Goal: Task Accomplishment & Management: Manage account settings

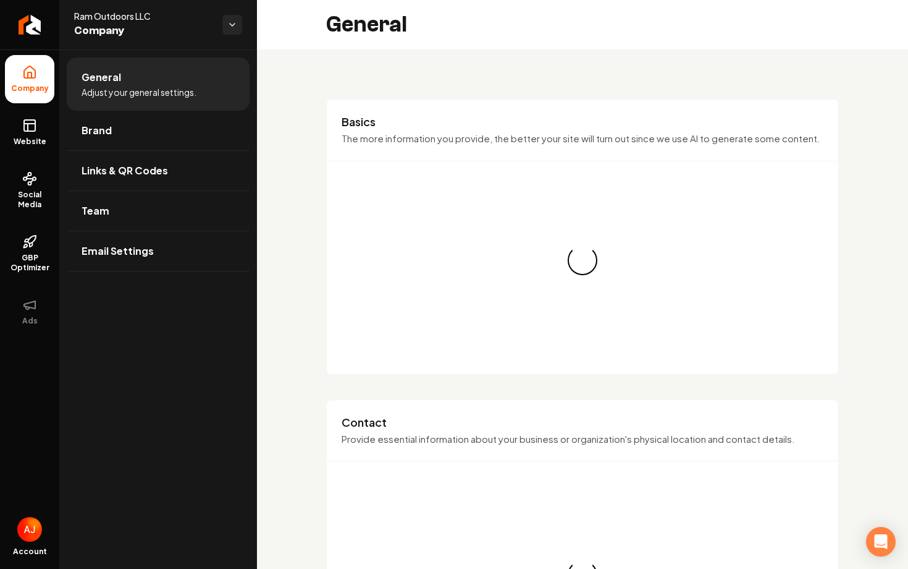
scroll to position [680, 0]
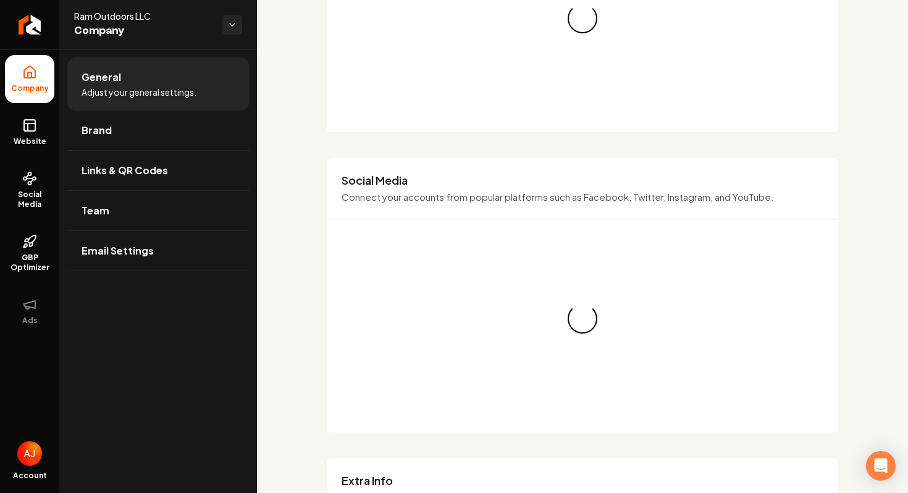
click at [268, 132] on div "Basics The more information you provide, the better your site will turn out sin…" at bounding box center [582, 296] width 651 height 1855
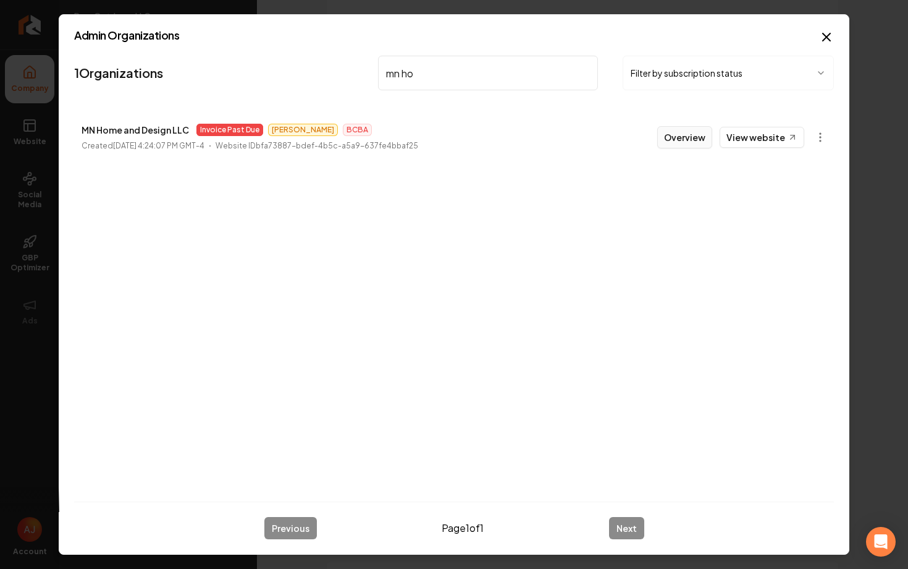
type input "mn ho"
click at [693, 142] on button "Overview" at bounding box center [685, 137] width 55 height 22
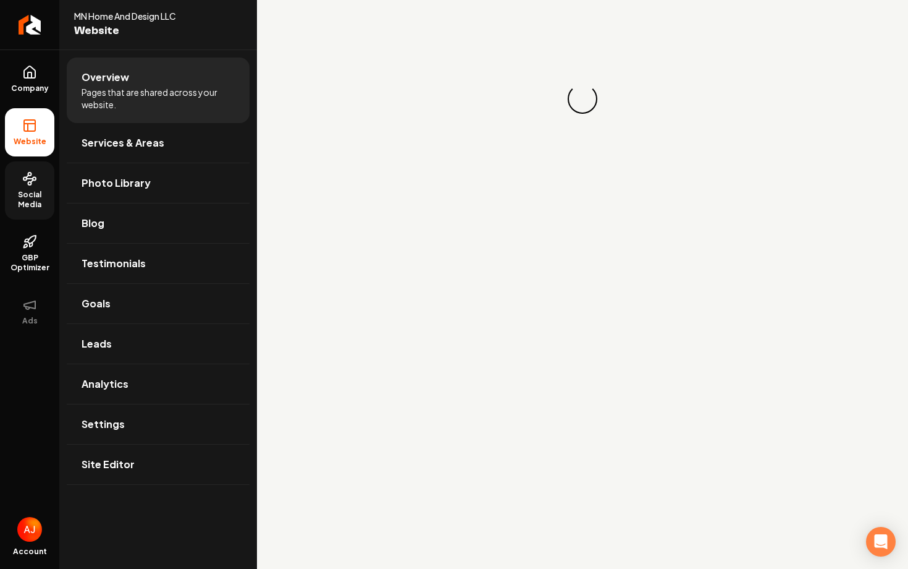
click at [25, 200] on span "Social Media" at bounding box center [29, 200] width 49 height 20
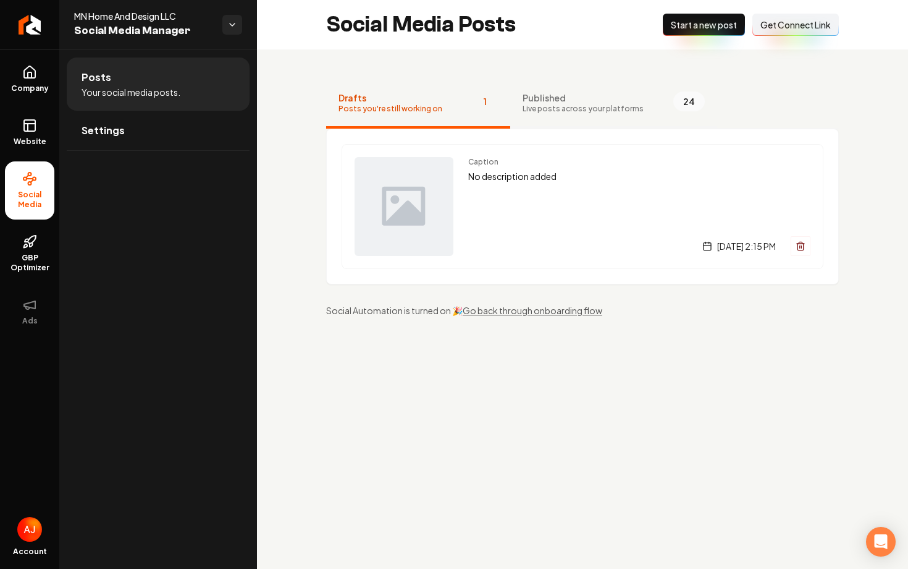
click at [539, 113] on span "Live posts across your platforms" at bounding box center [583, 109] width 121 height 10
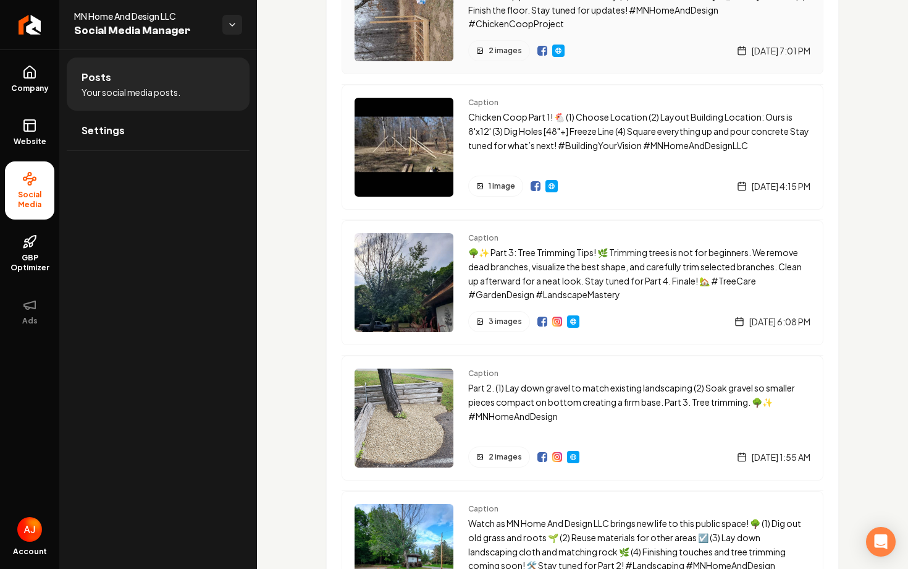
scroll to position [488, 0]
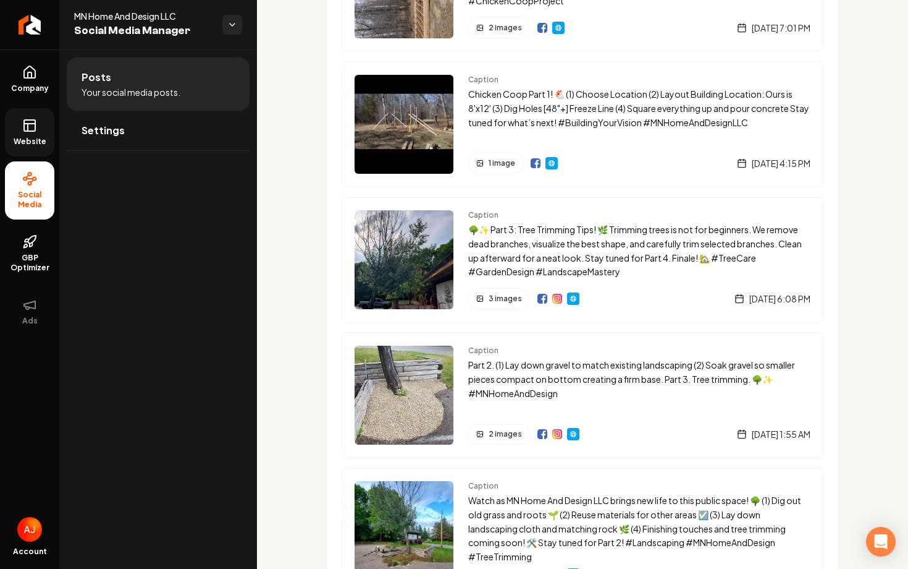
click at [37, 124] on link "Website" at bounding box center [29, 132] width 49 height 48
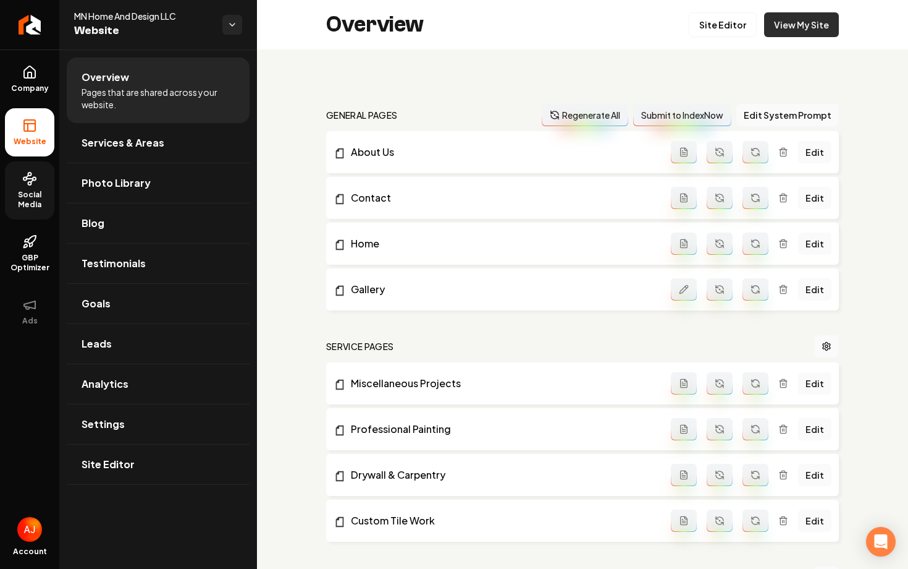
click at [793, 23] on link "View My Site" at bounding box center [801, 24] width 75 height 25
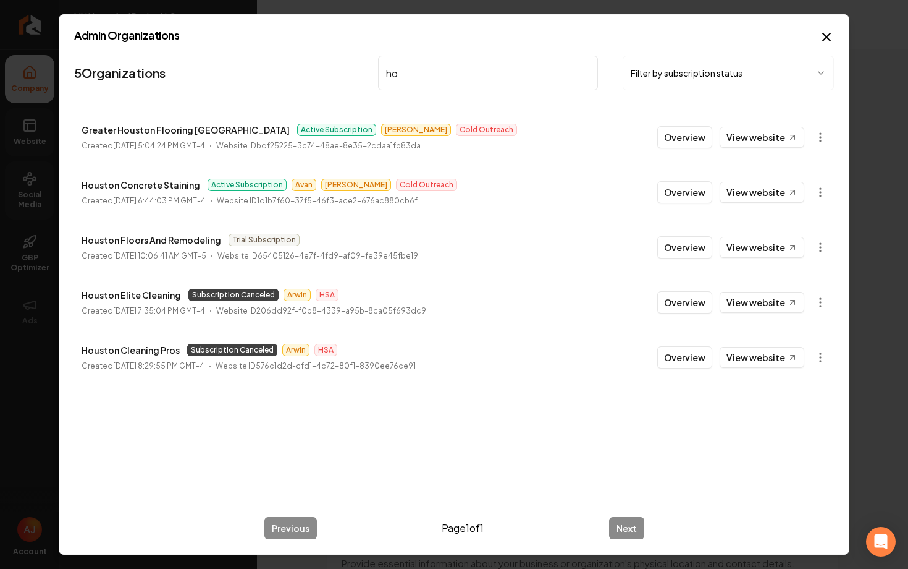
type input "h"
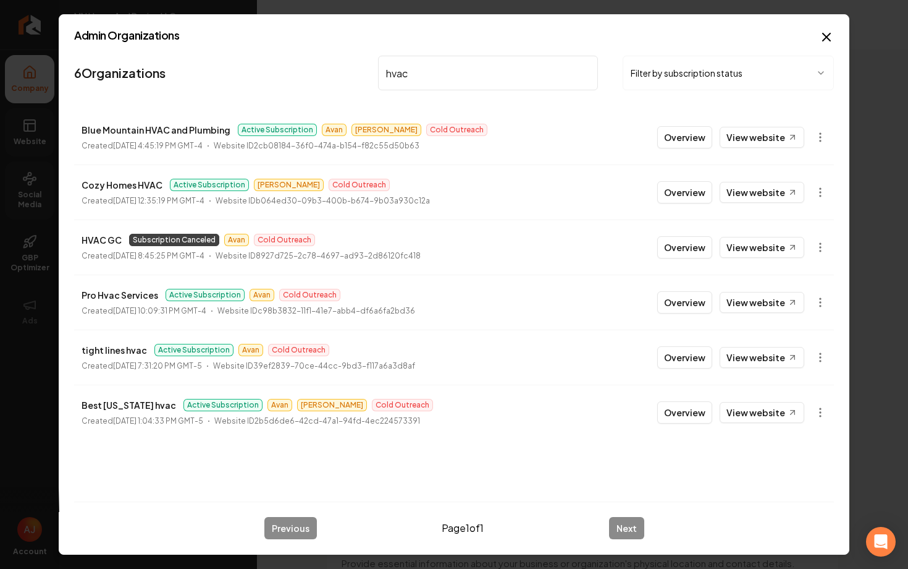
drag, startPoint x: 425, startPoint y: 78, endPoint x: 371, endPoint y: 77, distance: 53.2
click at [373, 77] on nav "6 Organizations hvac Filter by subscription status" at bounding box center [454, 78] width 760 height 54
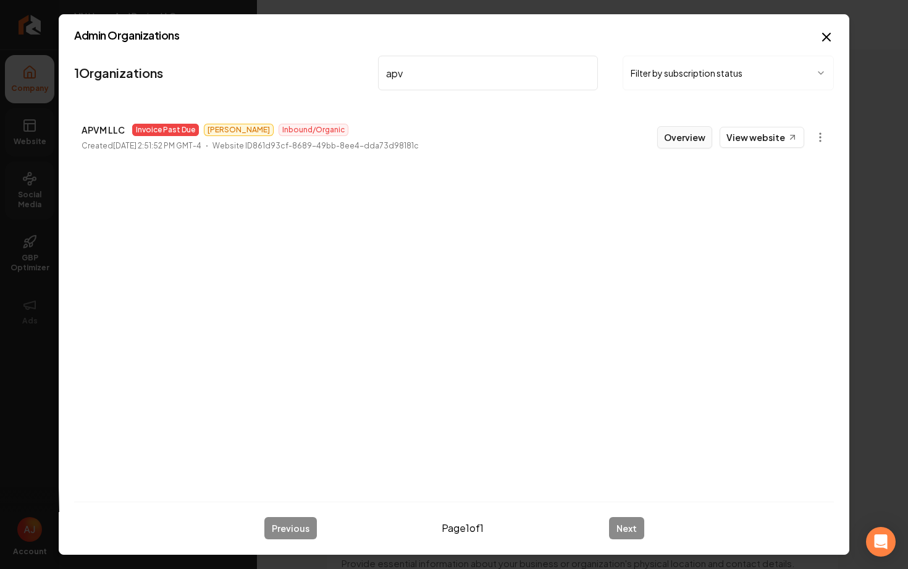
type input "apv"
click at [669, 129] on button "Overview" at bounding box center [685, 137] width 55 height 22
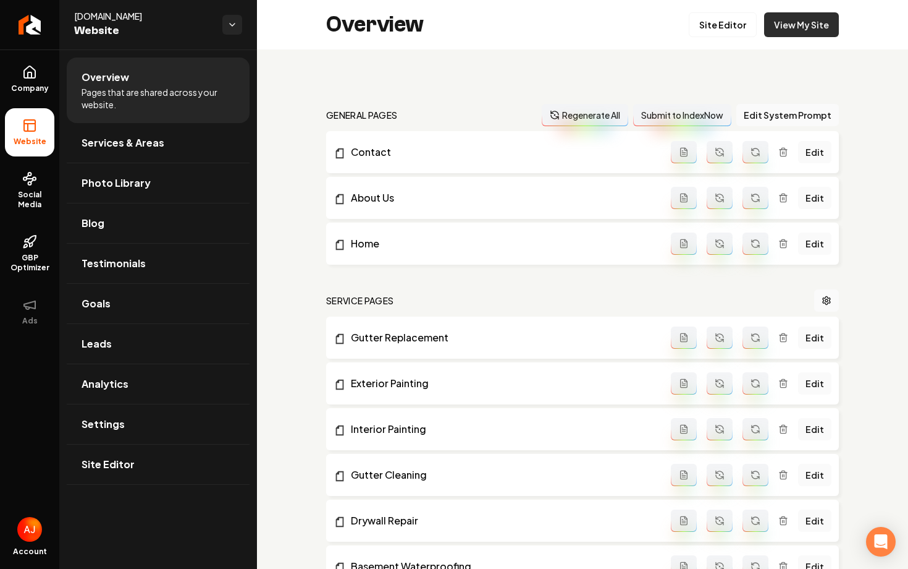
click at [776, 28] on link "View My Site" at bounding box center [801, 24] width 75 height 25
click at [27, 187] on link "Social Media" at bounding box center [29, 190] width 49 height 58
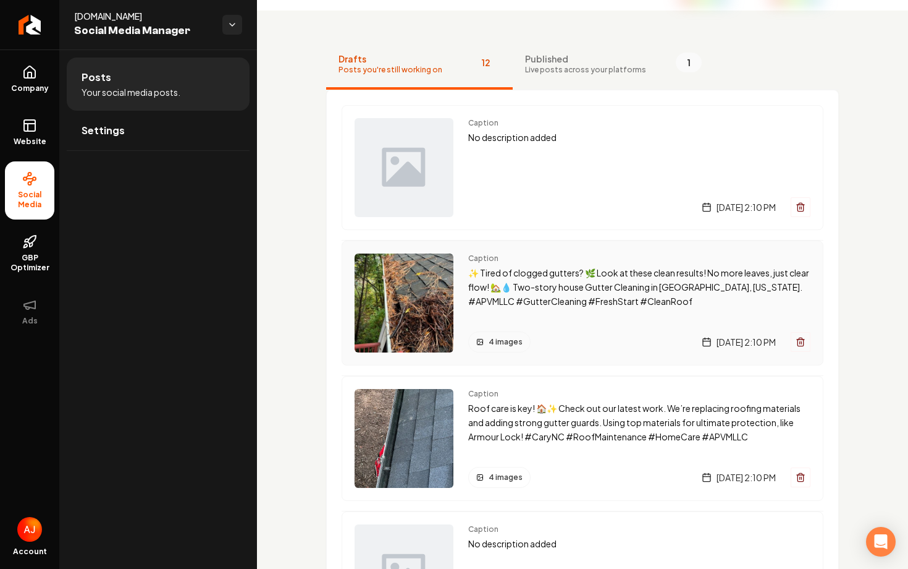
scroll to position [44, 0]
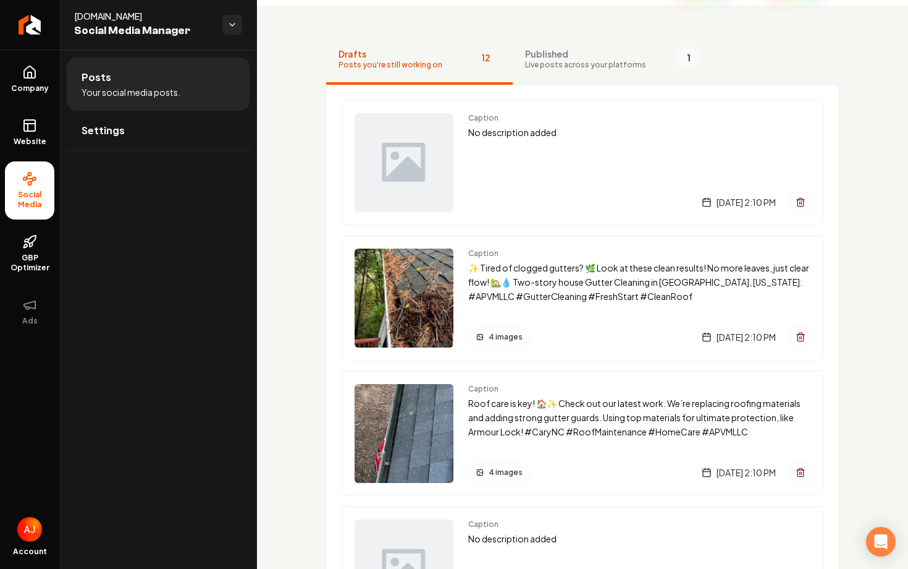
click at [549, 66] on span "Live posts across your platforms" at bounding box center [585, 65] width 121 height 10
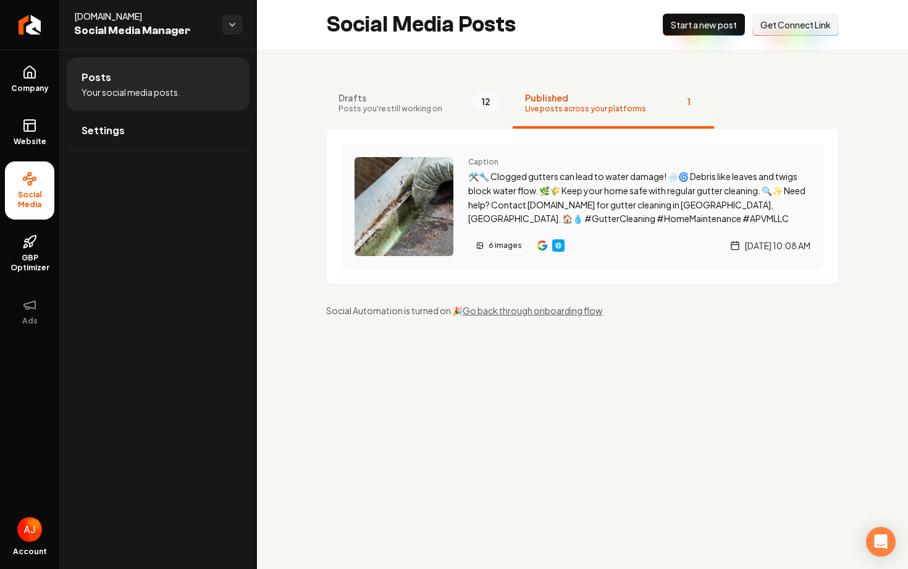
click at [541, 247] on img "Main content area" at bounding box center [543, 245] width 10 height 10
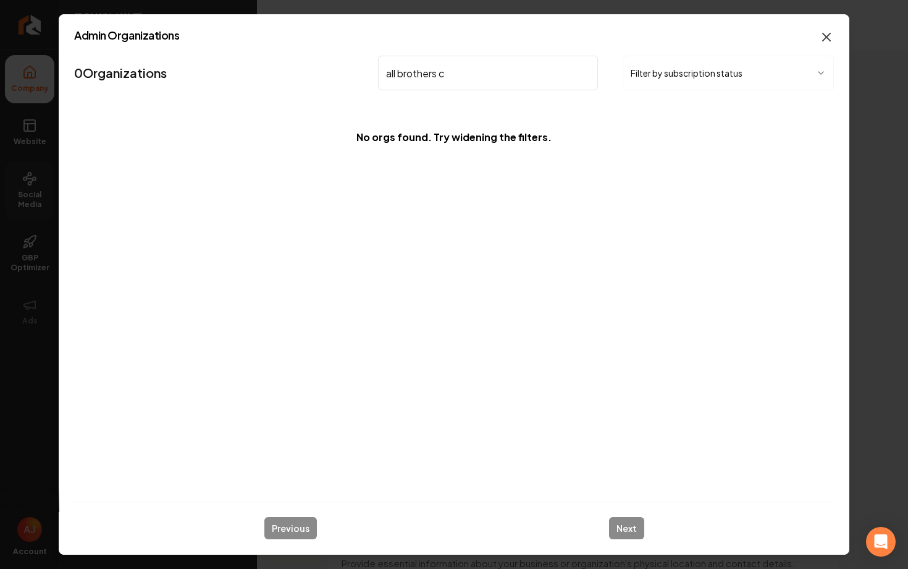
type input "all brothers c"
click at [826, 39] on icon "button" at bounding box center [826, 37] width 15 height 15
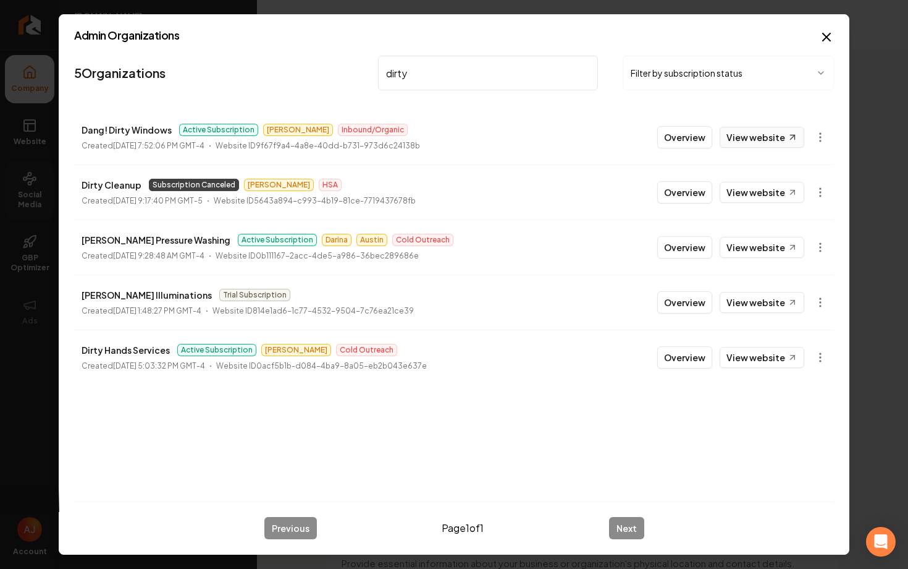
click at [751, 140] on link "View website" at bounding box center [762, 137] width 85 height 21
drag, startPoint x: 433, startPoint y: 78, endPoint x: 329, endPoint y: 78, distance: 103.8
click at [329, 78] on nav "5 Organizations dirty Filter by subscription status" at bounding box center [454, 78] width 760 height 54
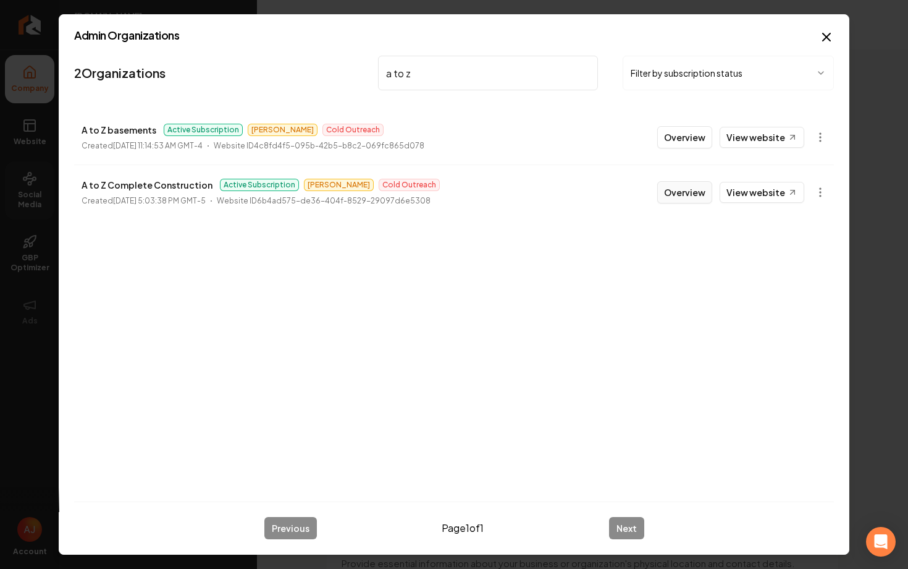
type input "a to z"
click at [687, 198] on button "Overview" at bounding box center [685, 192] width 55 height 22
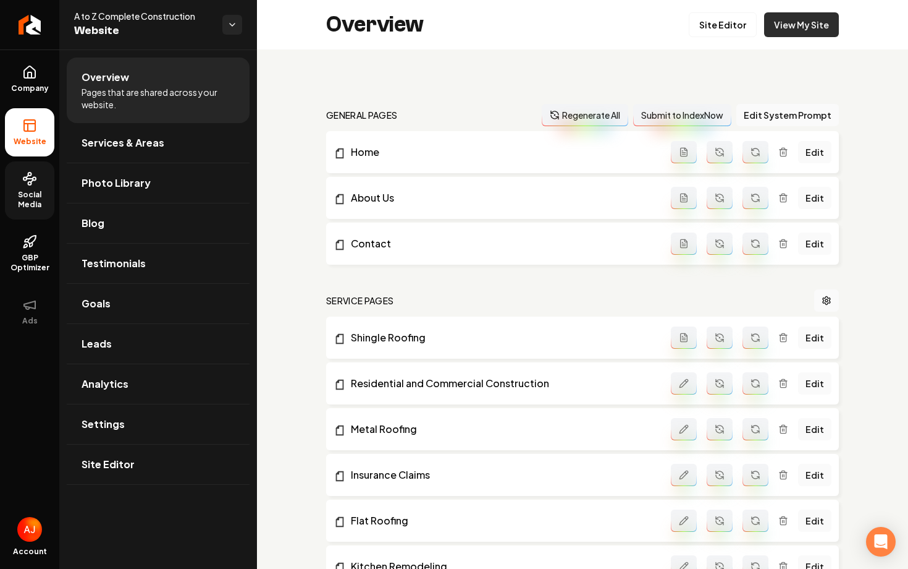
click at [802, 33] on link "View My Site" at bounding box center [801, 24] width 75 height 25
click at [157, 354] on link "Leads" at bounding box center [158, 344] width 183 height 40
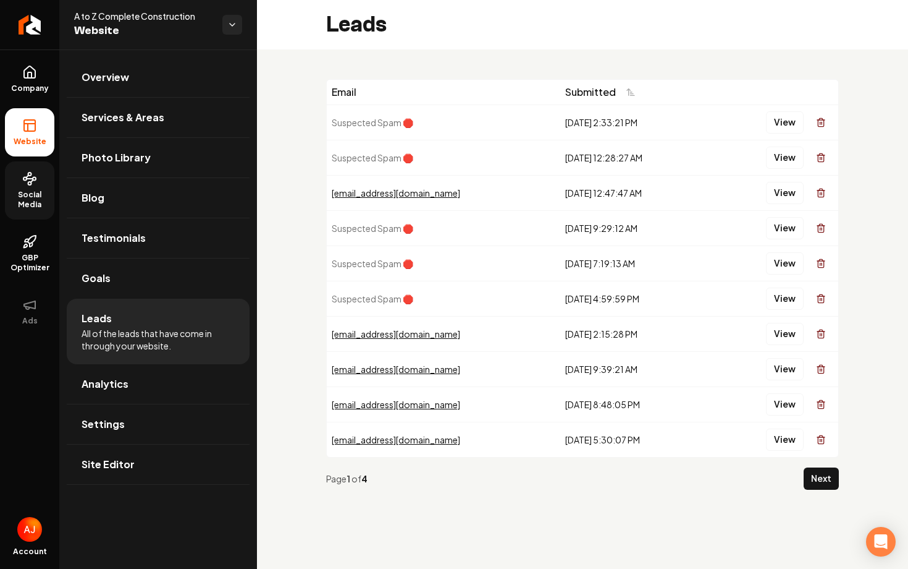
click at [29, 179] on icon at bounding box center [30, 179] width 6 height 0
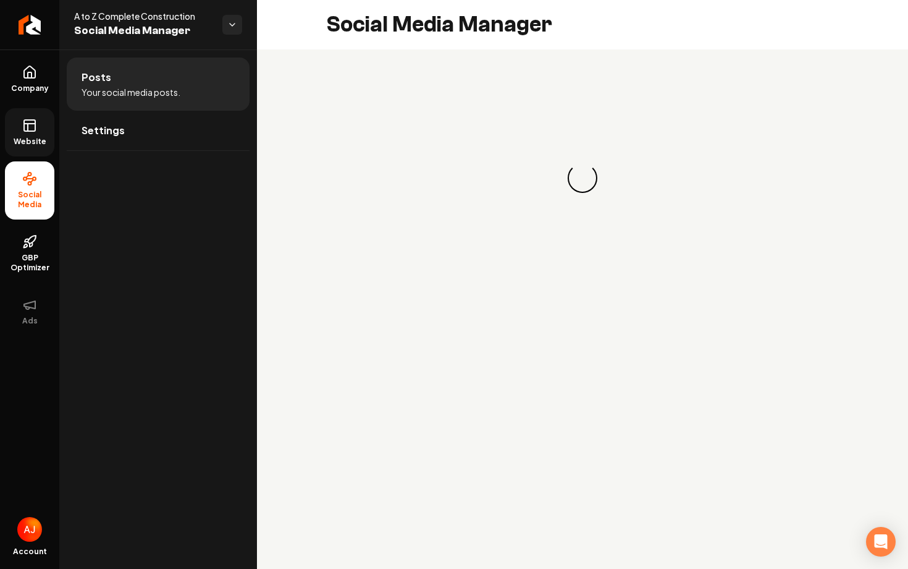
click at [29, 147] on link "Website" at bounding box center [29, 132] width 49 height 48
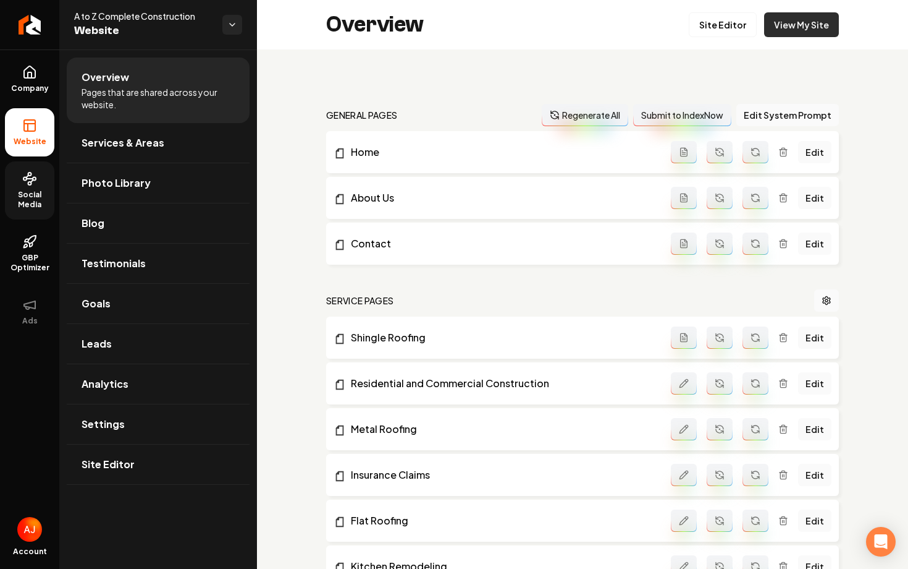
click at [798, 22] on link "View My Site" at bounding box center [801, 24] width 75 height 25
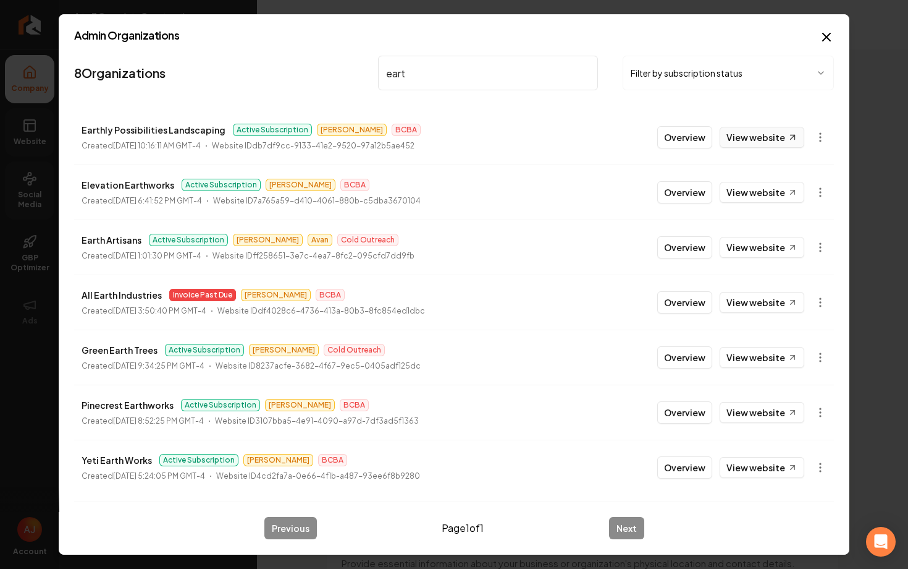
click at [740, 135] on link "View website" at bounding box center [762, 137] width 85 height 21
drag, startPoint x: 419, startPoint y: 74, endPoint x: 351, endPoint y: 74, distance: 68.0
click at [351, 74] on nav "8 Organizations eart Filter by subscription status" at bounding box center [454, 78] width 760 height 54
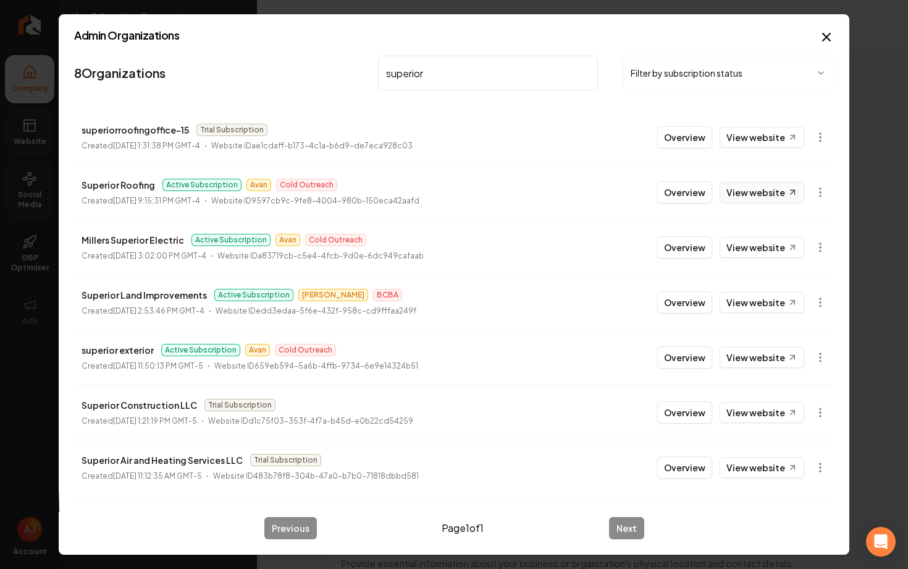
click at [747, 201] on link "View website" at bounding box center [762, 192] width 85 height 21
drag, startPoint x: 441, startPoint y: 80, endPoint x: 342, endPoint y: 60, distance: 100.4
click at [349, 60] on nav "8 Organizations superior Filter by subscription status" at bounding box center [454, 78] width 760 height 54
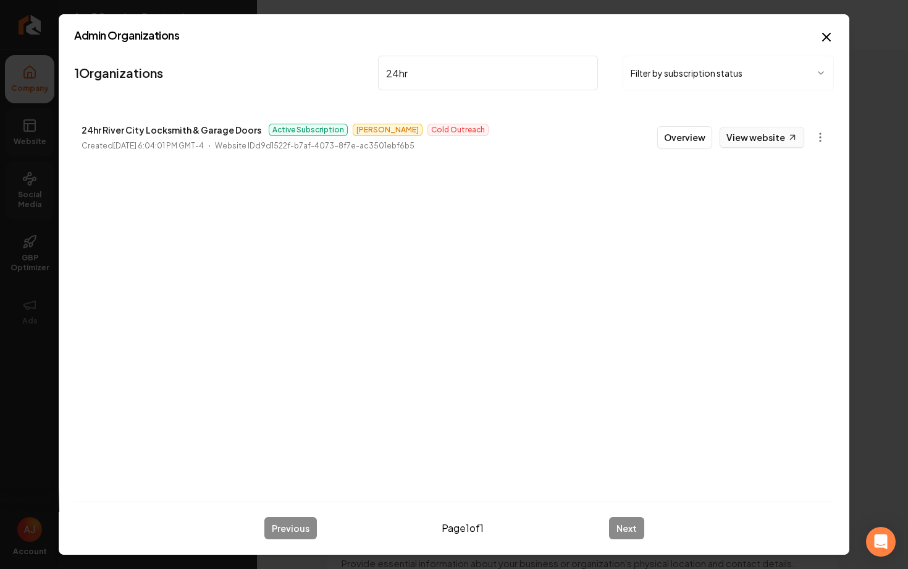
type input "24hr"
click at [742, 133] on link "View website" at bounding box center [762, 137] width 85 height 21
drag, startPoint x: 430, startPoint y: 77, endPoint x: 305, endPoint y: 65, distance: 126.0
click at [310, 66] on nav "1 Organizations 24hr Filter by subscription status" at bounding box center [454, 78] width 760 height 54
type input "central mn"
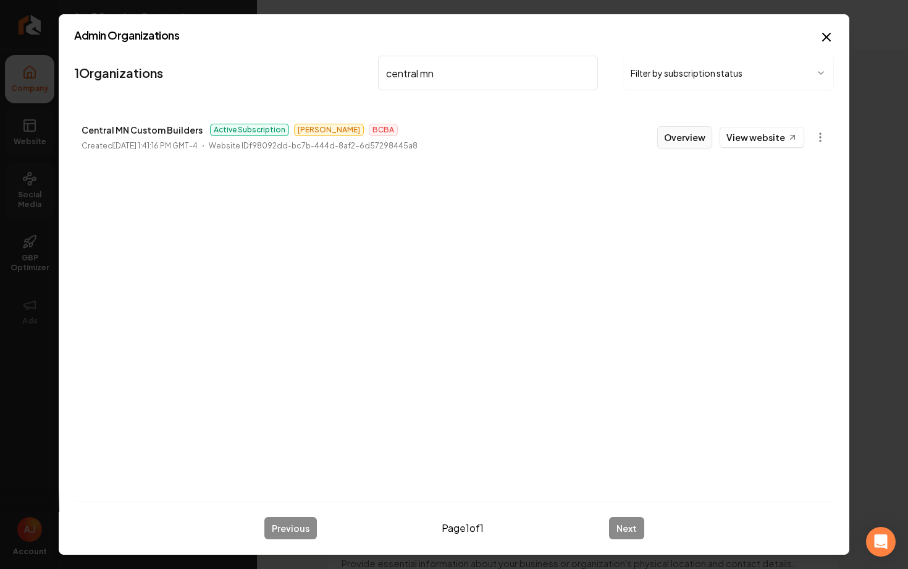
click at [676, 137] on button "Overview" at bounding box center [685, 137] width 55 height 22
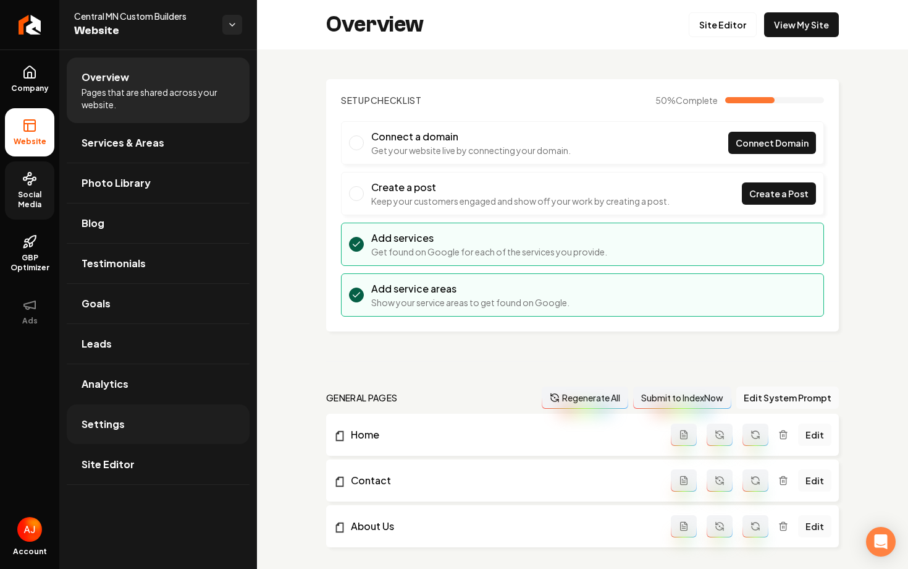
click at [146, 415] on link "Settings" at bounding box center [158, 424] width 183 height 40
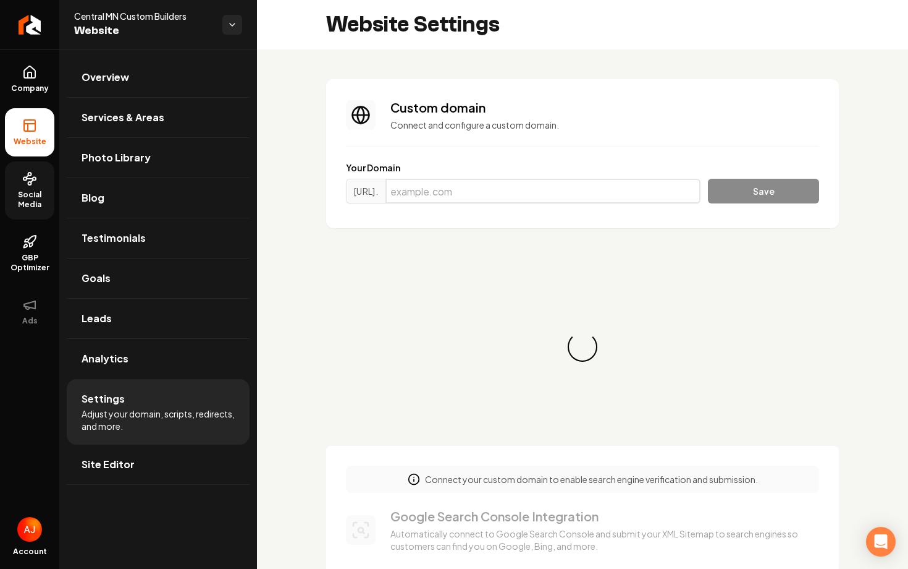
click at [520, 198] on input "Main content area" at bounding box center [543, 191] width 315 height 25
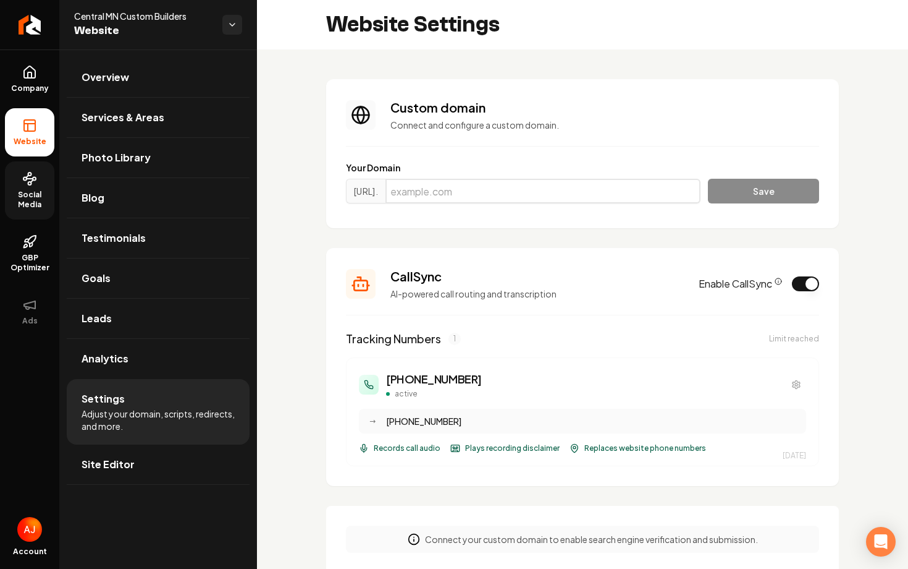
paste input "[DOMAIN_NAME]"
type input "[DOMAIN_NAME]"
click at [738, 197] on button "Save" at bounding box center [763, 191] width 111 height 25
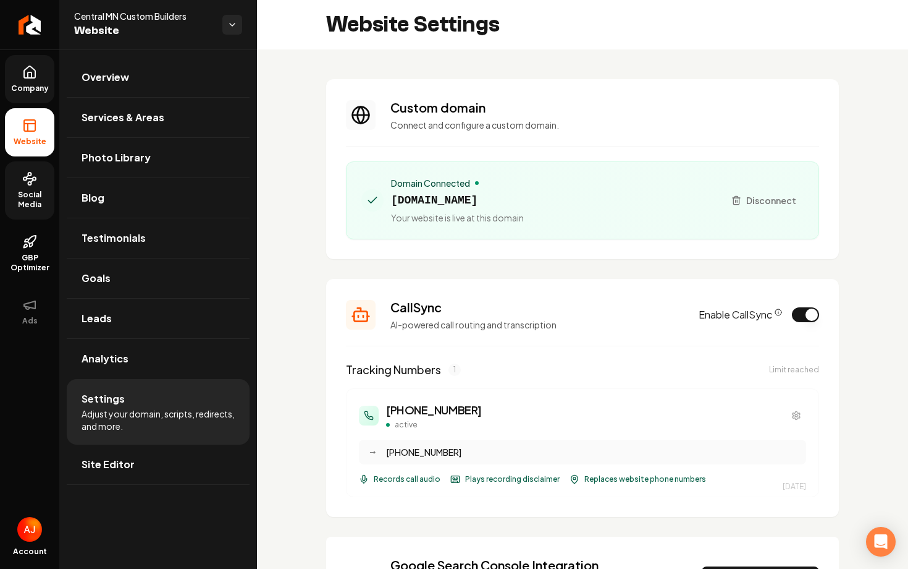
click at [28, 92] on span "Company" at bounding box center [30, 88] width 48 height 10
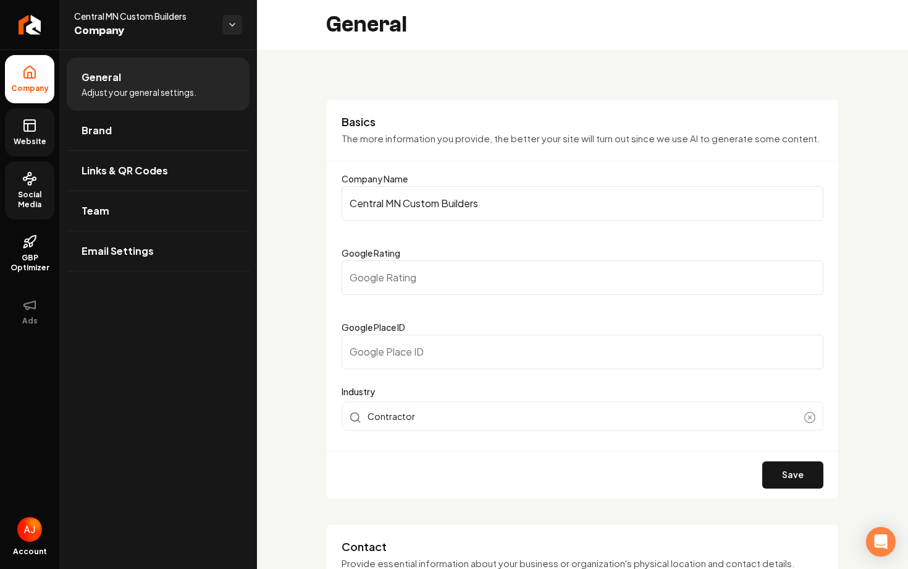
click at [29, 109] on link "Website" at bounding box center [29, 132] width 49 height 48
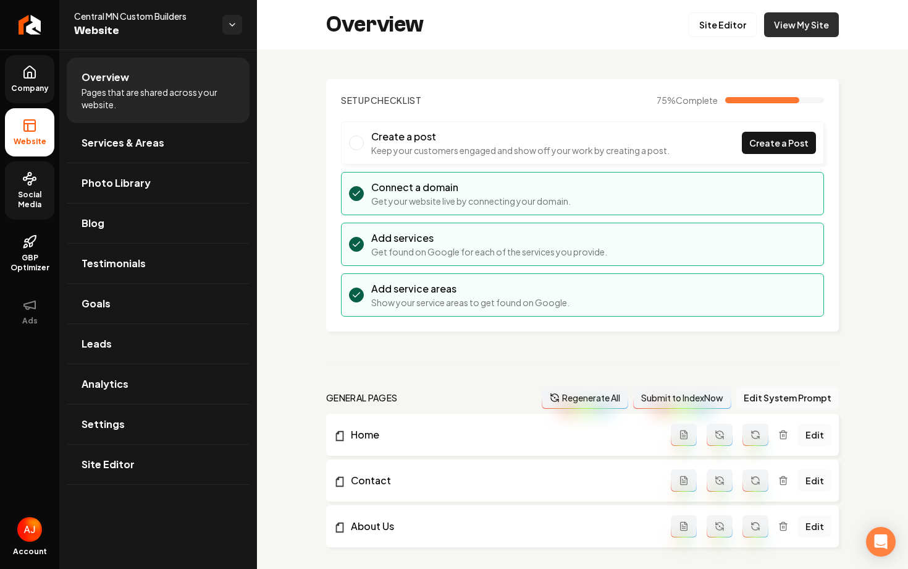
click at [799, 27] on link "View My Site" at bounding box center [801, 24] width 75 height 25
click at [164, 145] on link "Services & Areas" at bounding box center [158, 143] width 183 height 40
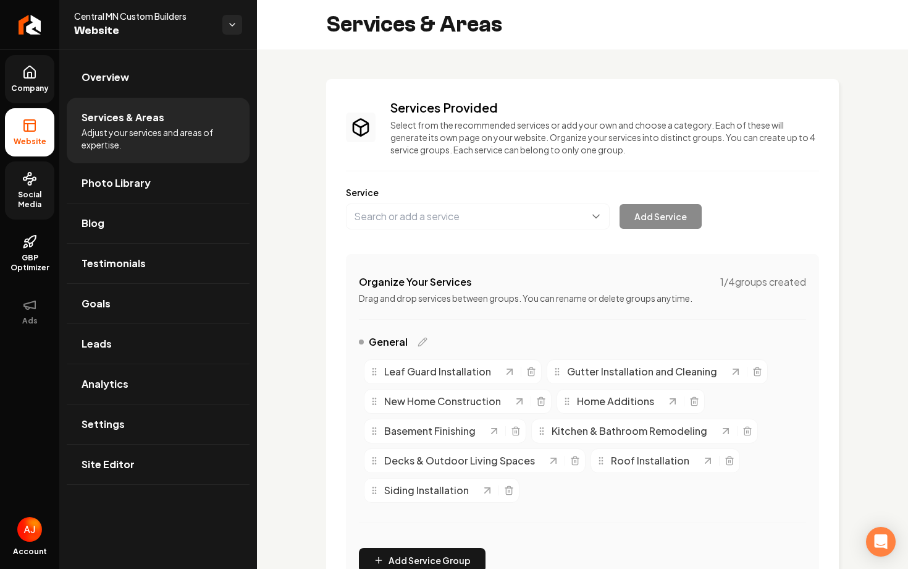
scroll to position [274, 0]
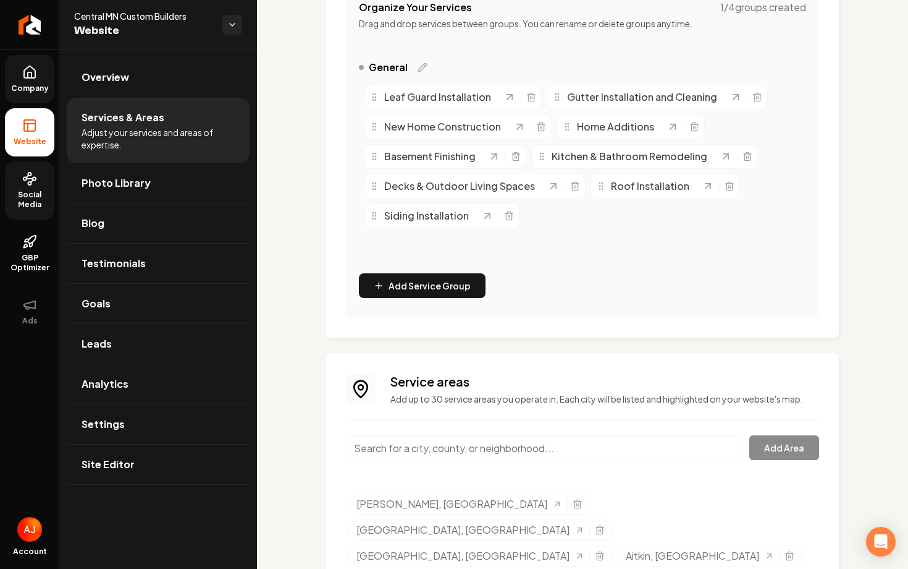
click at [484, 454] on input "Main content area" at bounding box center [543, 448] width 394 height 26
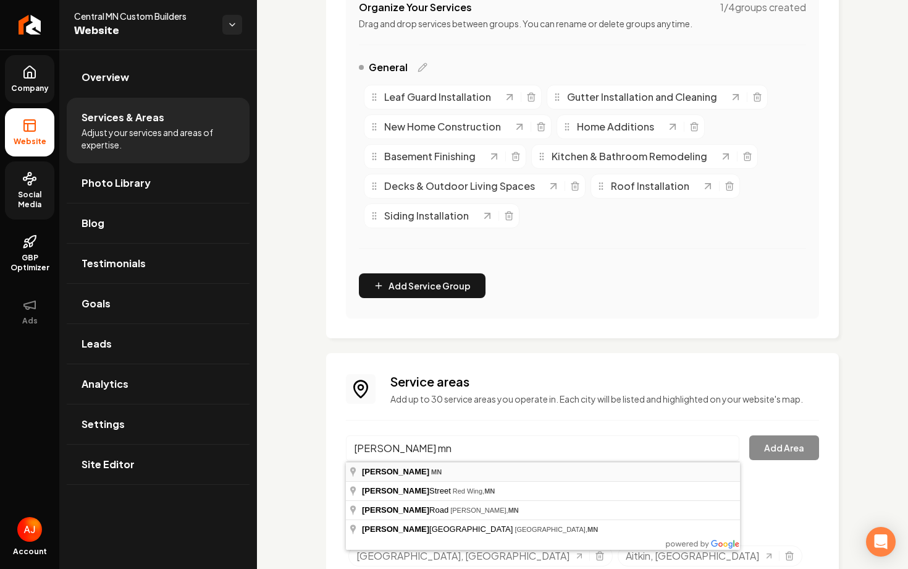
type input "[PERSON_NAME], [GEOGRAPHIC_DATA]"
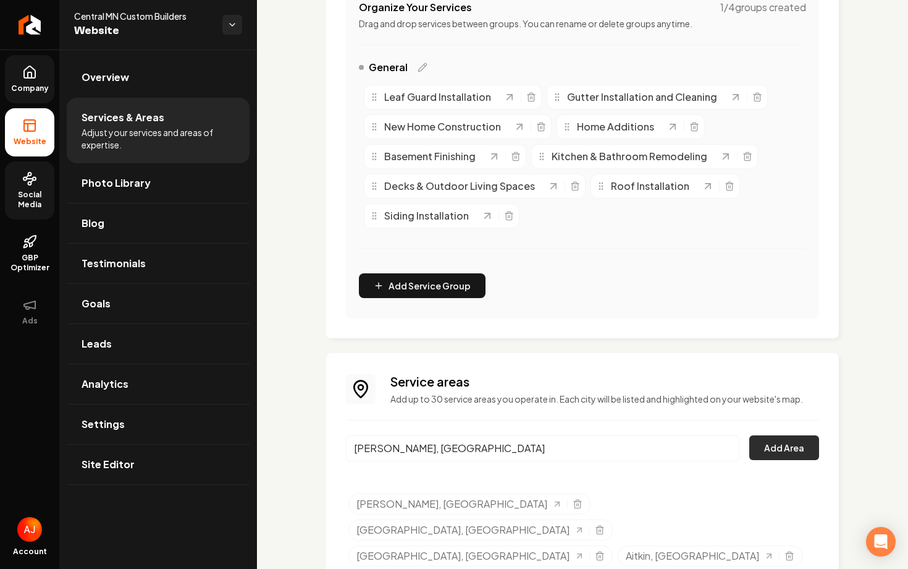
click at [764, 449] on button "Add Area" at bounding box center [785, 447] width 70 height 25
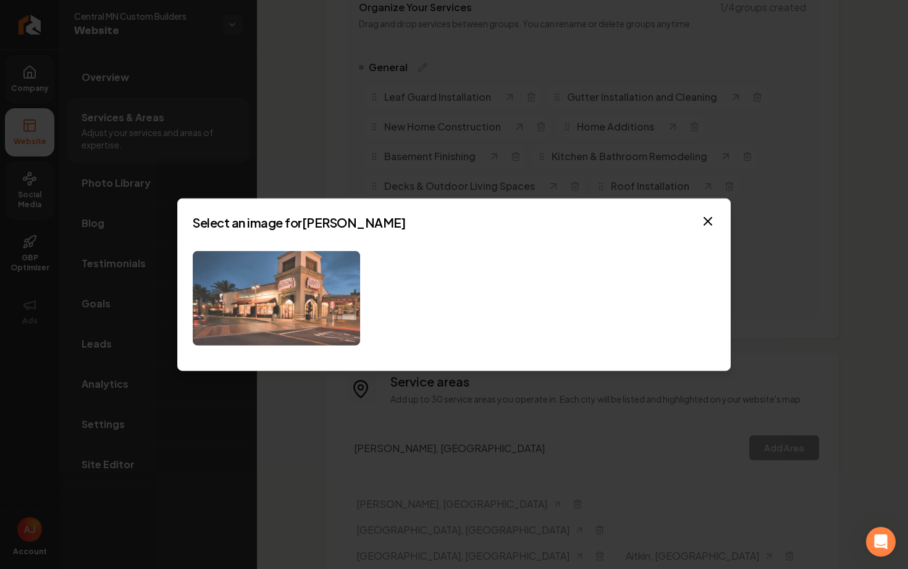
click at [352, 293] on img at bounding box center [276, 298] width 167 height 95
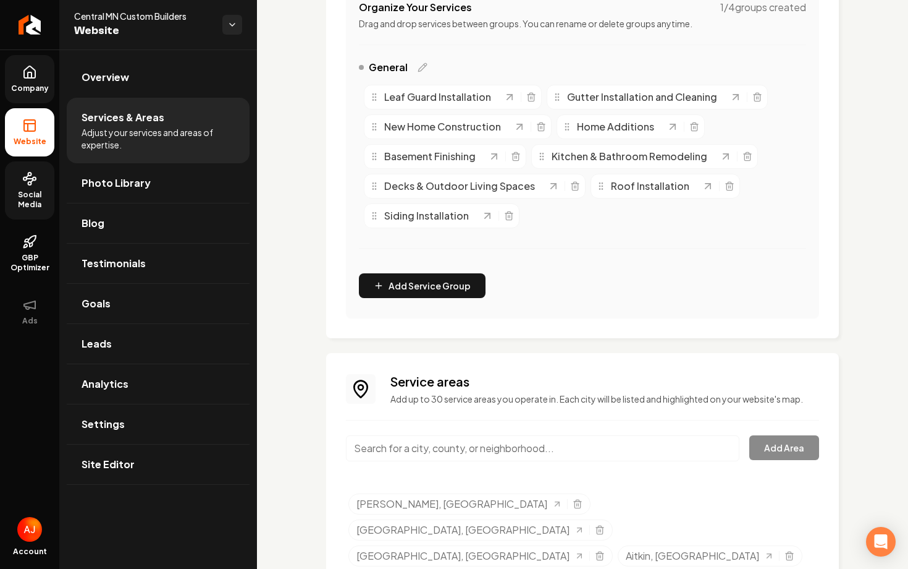
click at [398, 450] on input "Main content area" at bounding box center [543, 448] width 394 height 26
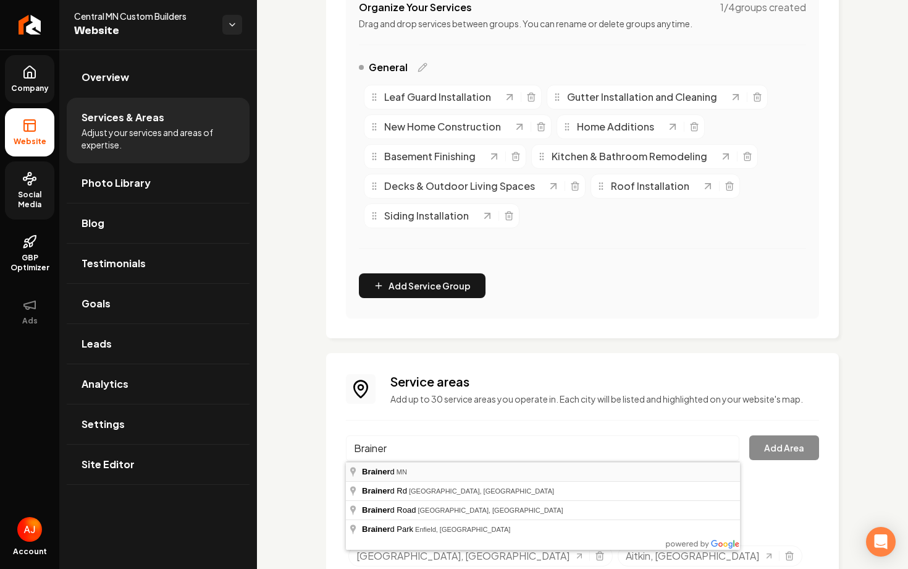
type input "[GEOGRAPHIC_DATA], [GEOGRAPHIC_DATA]"
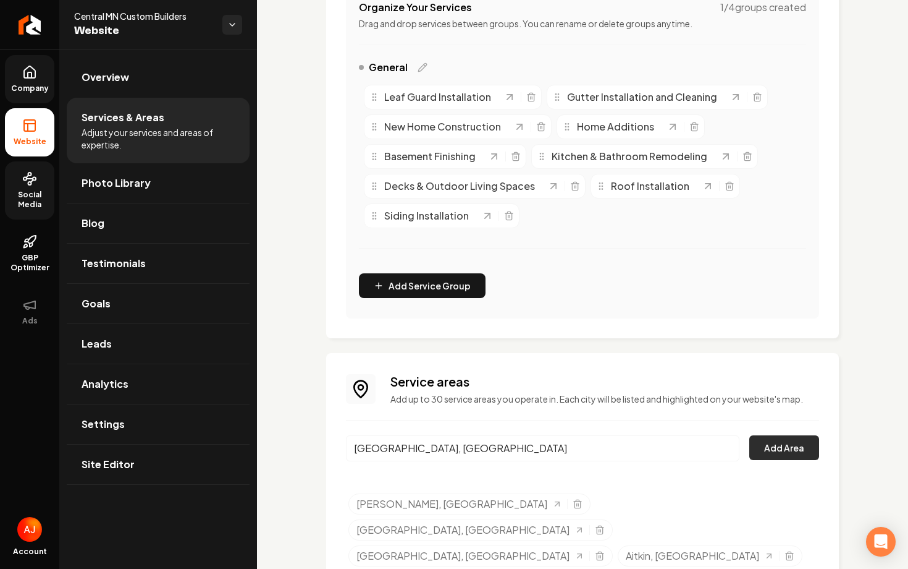
click at [797, 459] on button "Add Area" at bounding box center [785, 447] width 70 height 25
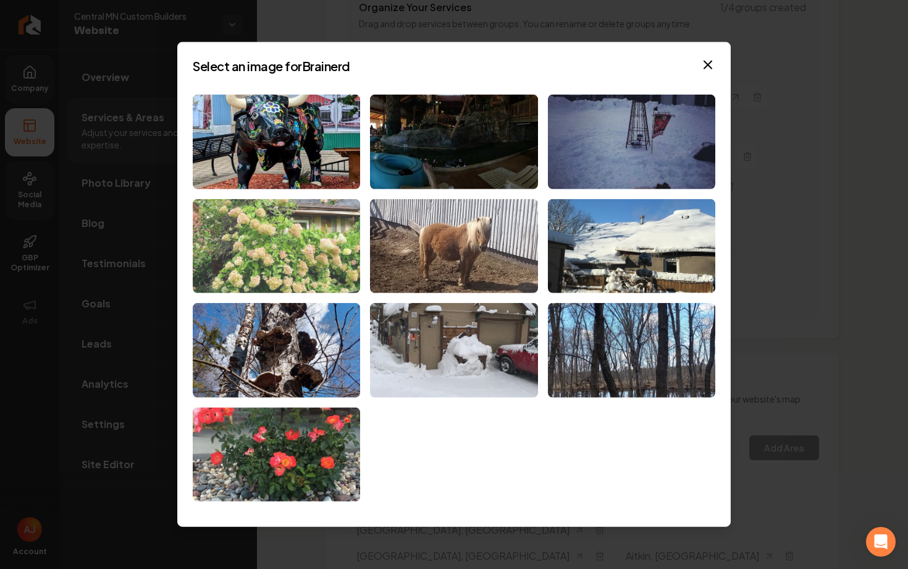
click at [324, 245] on img at bounding box center [276, 245] width 167 height 95
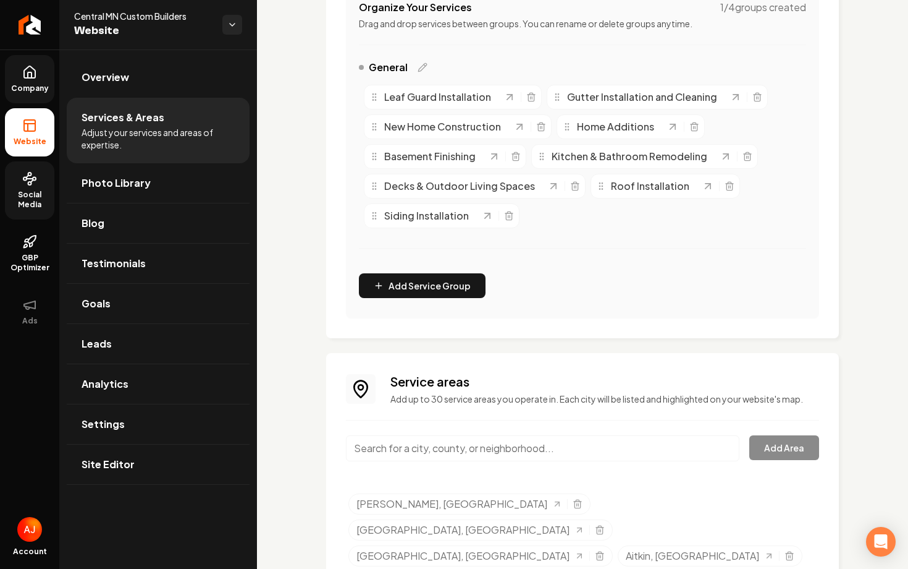
click at [478, 458] on input "Main content area" at bounding box center [543, 448] width 394 height 26
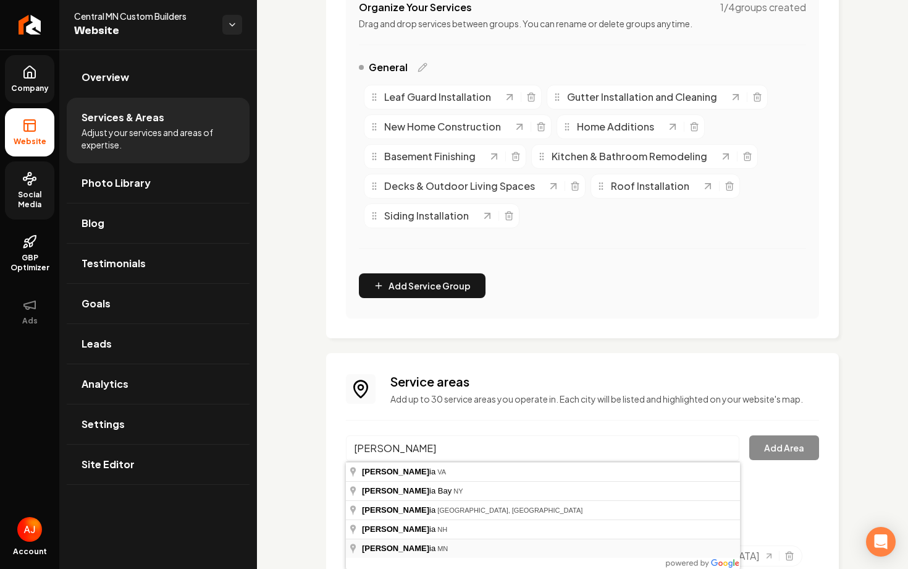
type input "[GEOGRAPHIC_DATA], [GEOGRAPHIC_DATA]"
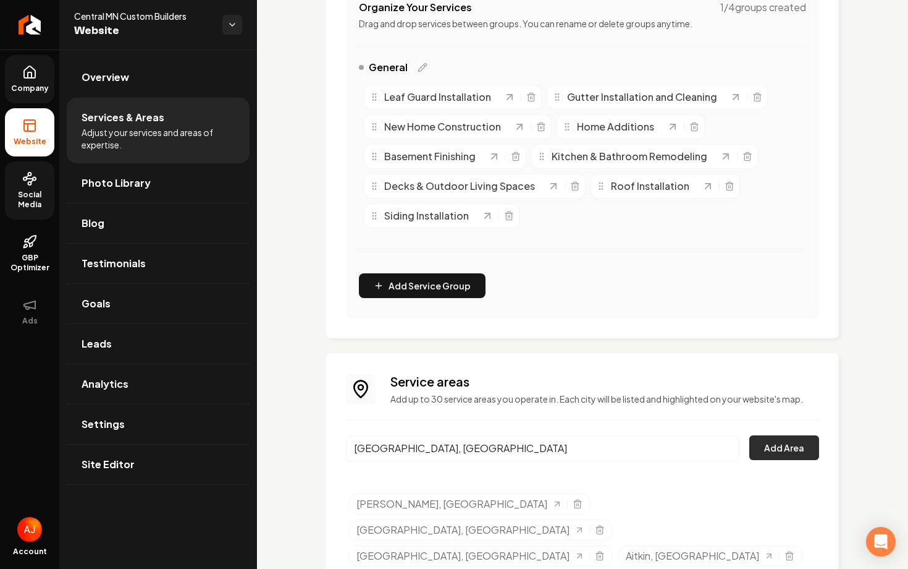
click at [774, 449] on button "Add Area" at bounding box center [785, 447] width 70 height 25
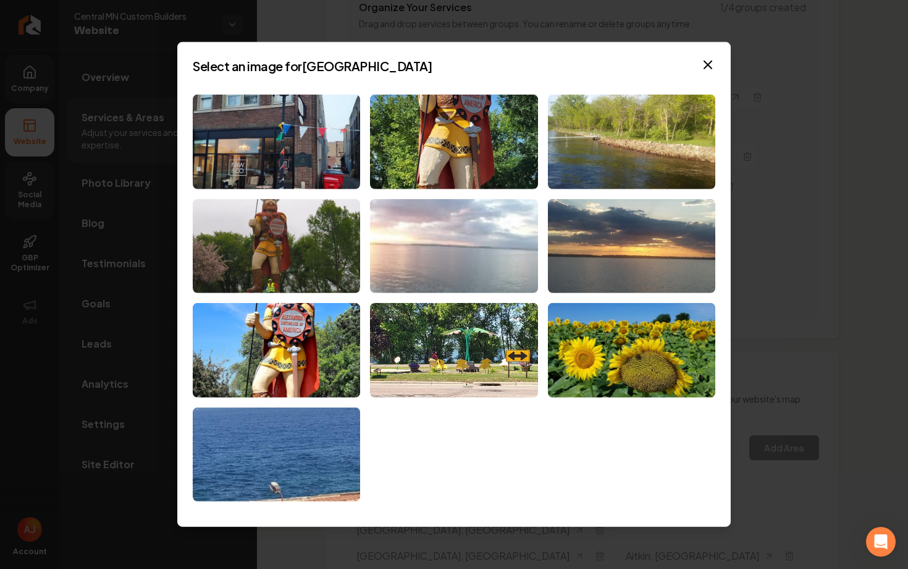
click at [412, 227] on img at bounding box center [453, 245] width 167 height 95
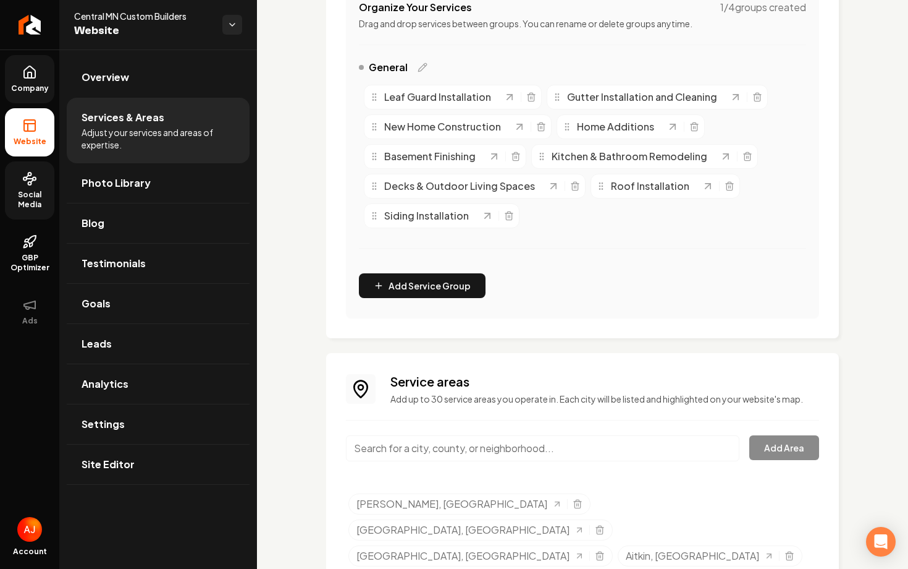
click at [400, 448] on input "Main content area" at bounding box center [543, 448] width 394 height 26
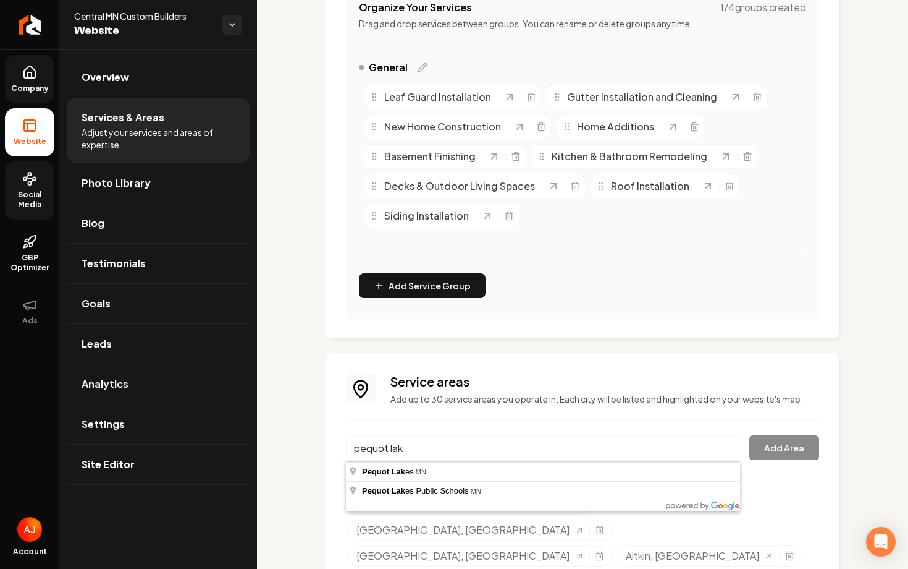
type input "[GEOGRAPHIC_DATA], [GEOGRAPHIC_DATA]"
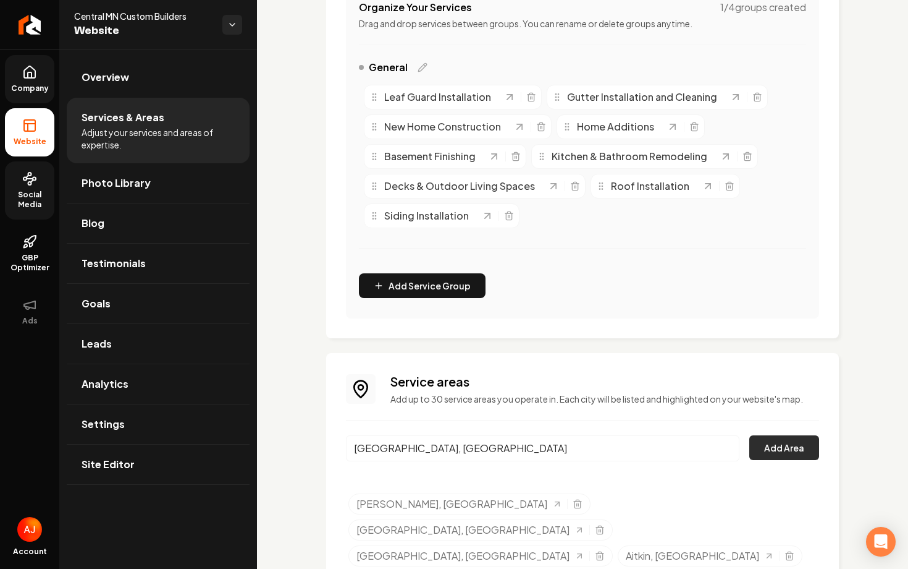
click at [769, 446] on button "Add Area" at bounding box center [785, 447] width 70 height 25
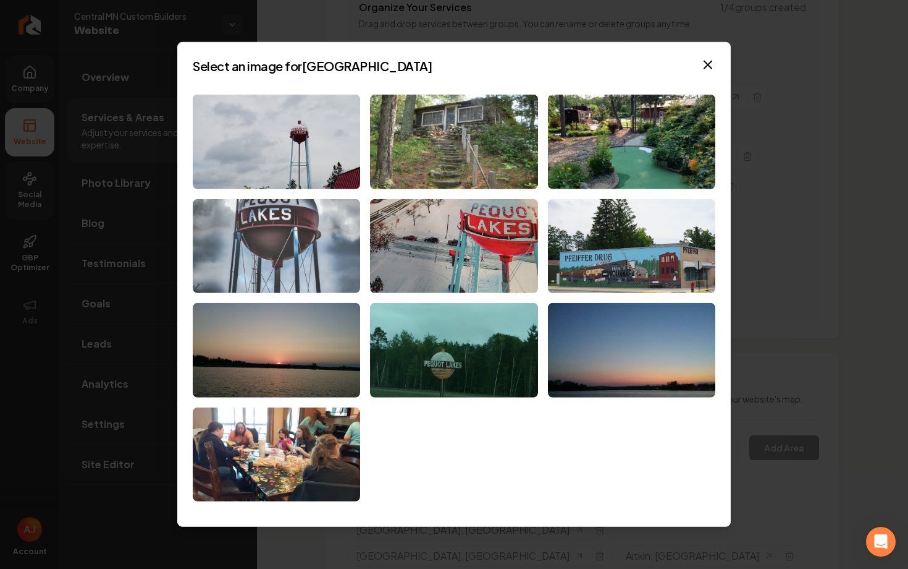
click at [308, 224] on img at bounding box center [276, 245] width 167 height 95
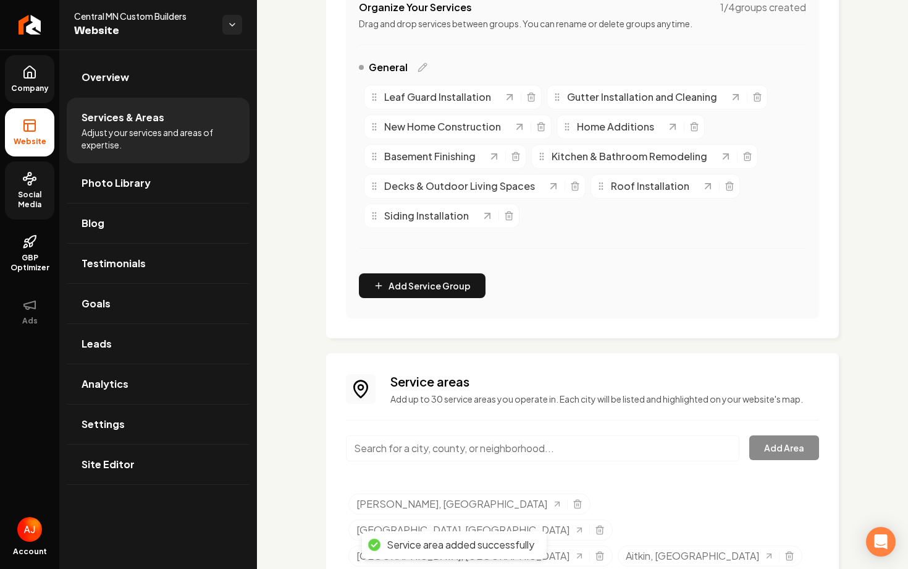
click at [470, 448] on input "Main content area" at bounding box center [543, 448] width 394 height 26
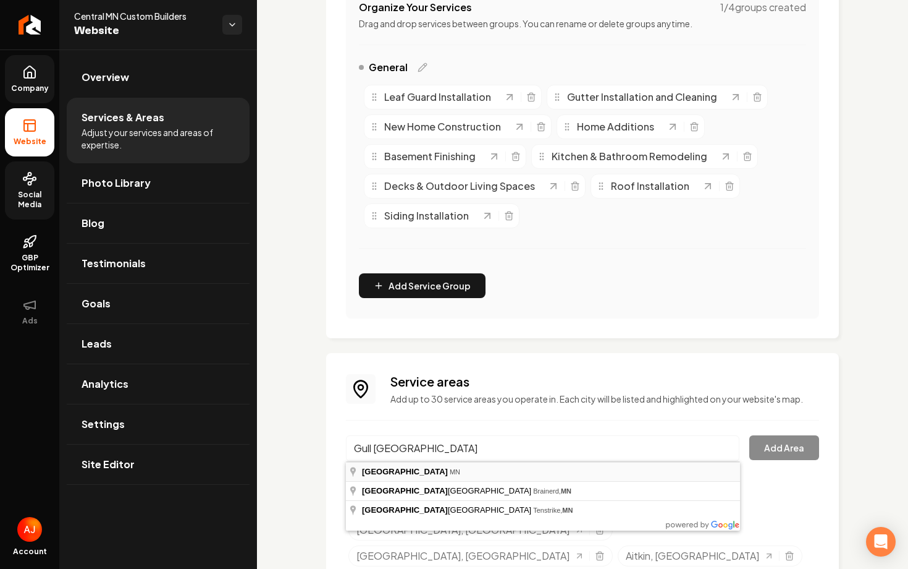
type input "[GEOGRAPHIC_DATA], [GEOGRAPHIC_DATA]"
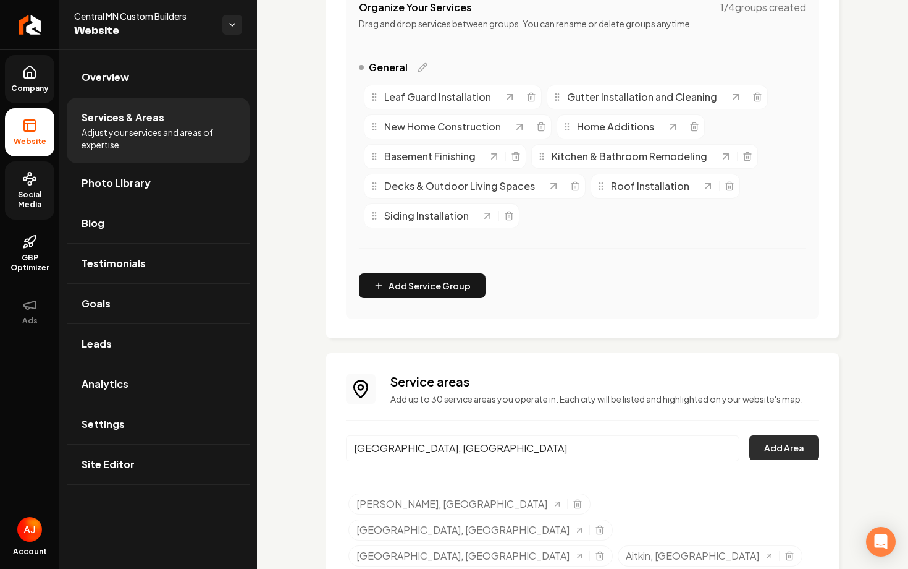
click at [774, 448] on button "Add Area" at bounding box center [785, 447] width 70 height 25
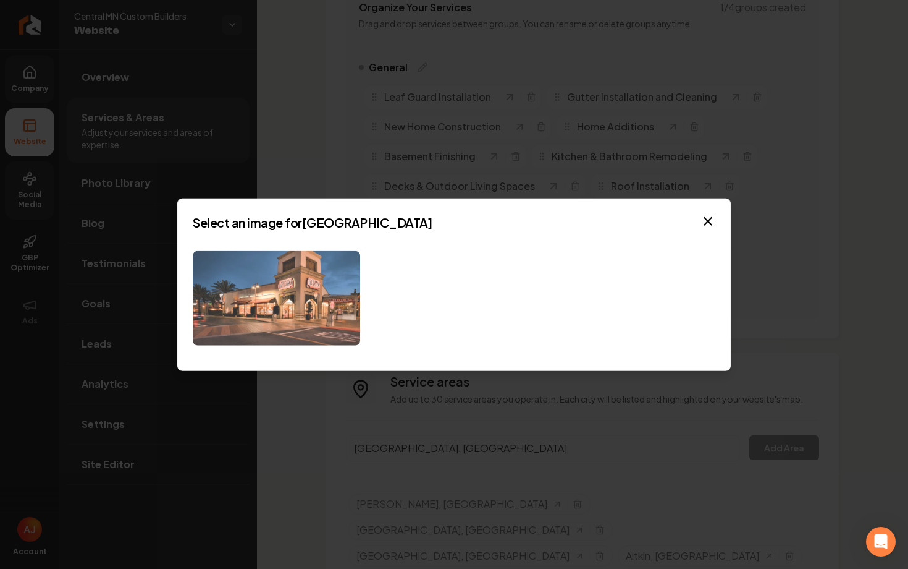
click at [269, 252] on img at bounding box center [276, 298] width 167 height 95
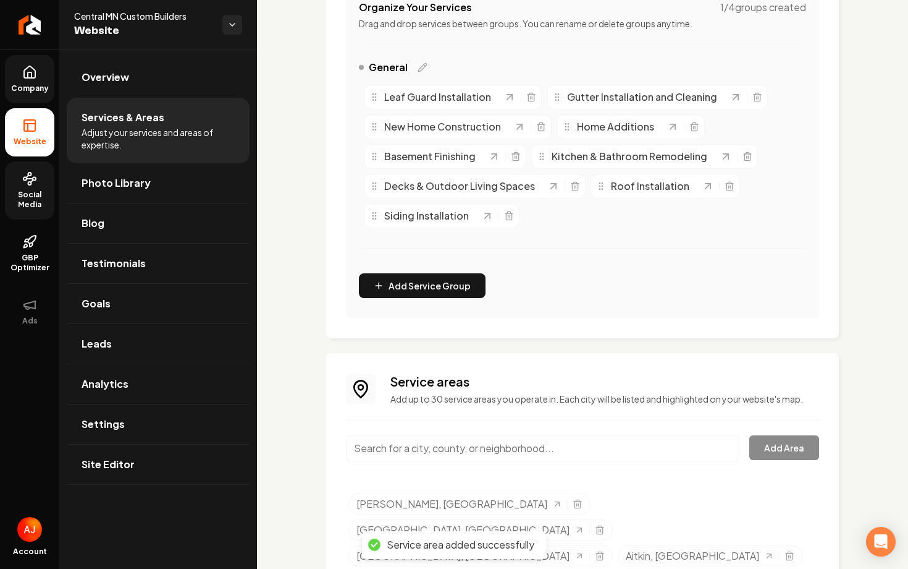
click at [459, 450] on input "Main content area" at bounding box center [543, 448] width 394 height 26
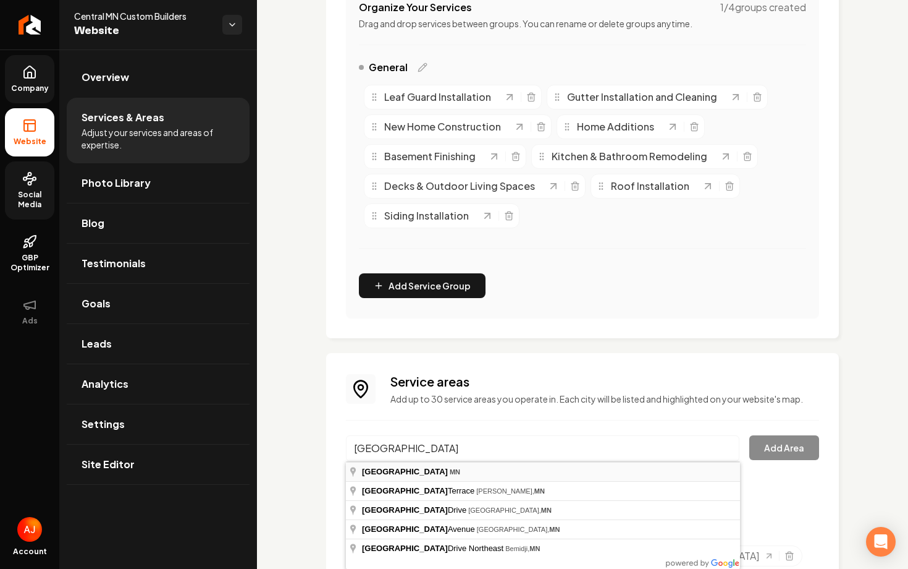
type input "[GEOGRAPHIC_DATA], [GEOGRAPHIC_DATA]"
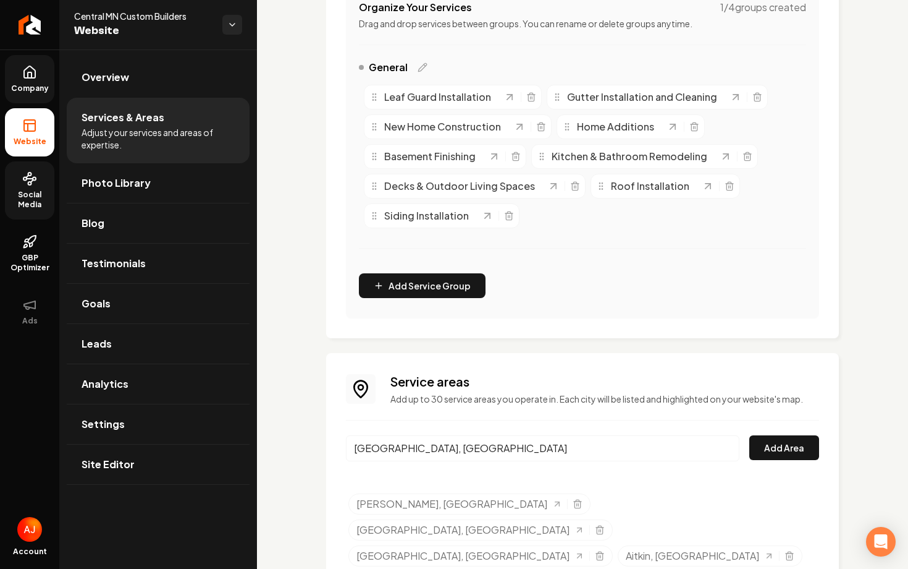
click at [753, 463] on div "[GEOGRAPHIC_DATA], [GEOGRAPHIC_DATA] Add Area" at bounding box center [582, 455] width 473 height 41
click at [763, 456] on button "Add Area" at bounding box center [785, 447] width 70 height 25
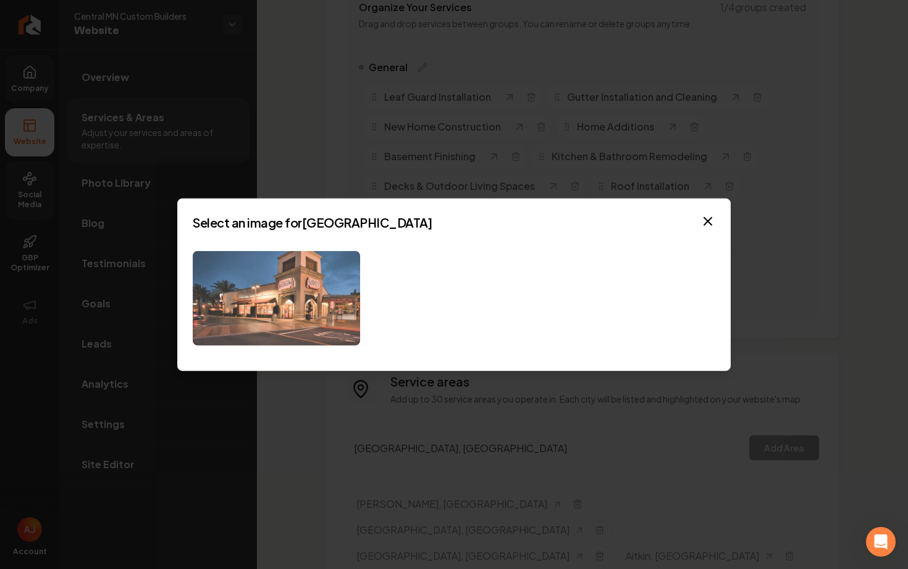
click at [321, 295] on img at bounding box center [276, 298] width 167 height 95
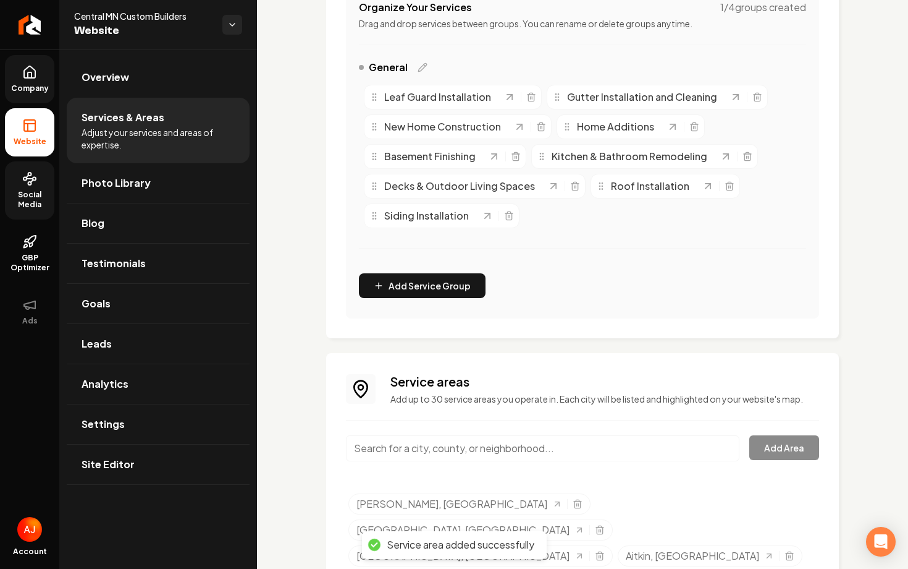
click at [473, 457] on input "Main content area" at bounding box center [543, 448] width 394 height 26
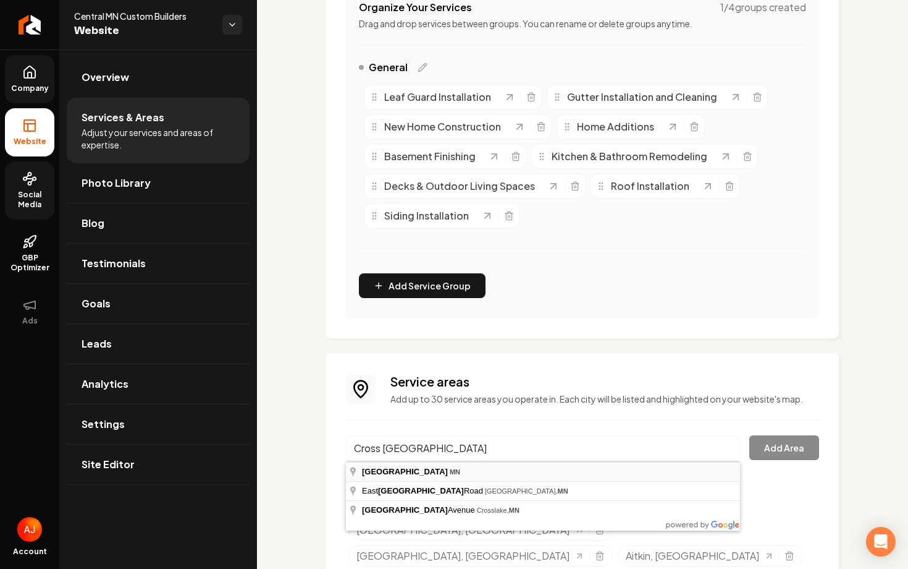
type input "[GEOGRAPHIC_DATA], [GEOGRAPHIC_DATA]"
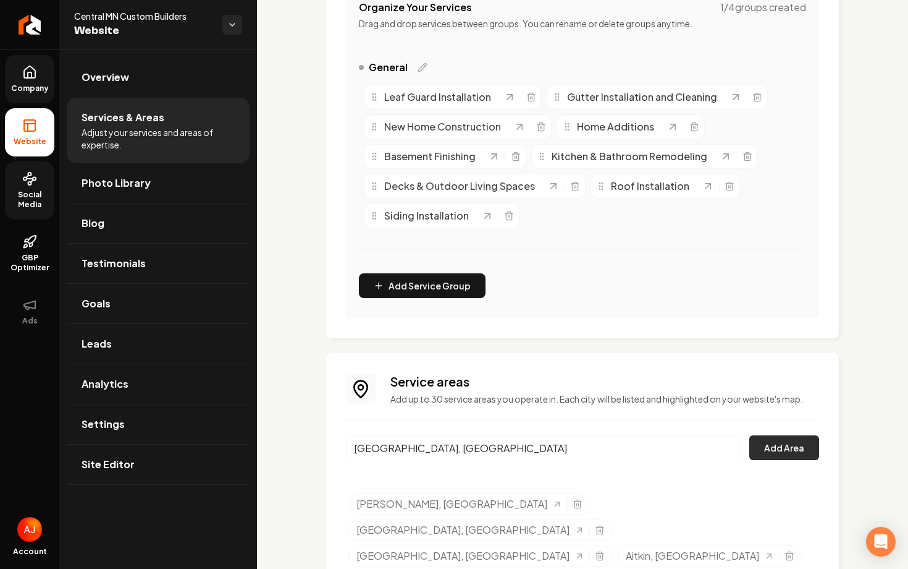
click at [759, 446] on button "Add Area" at bounding box center [785, 447] width 70 height 25
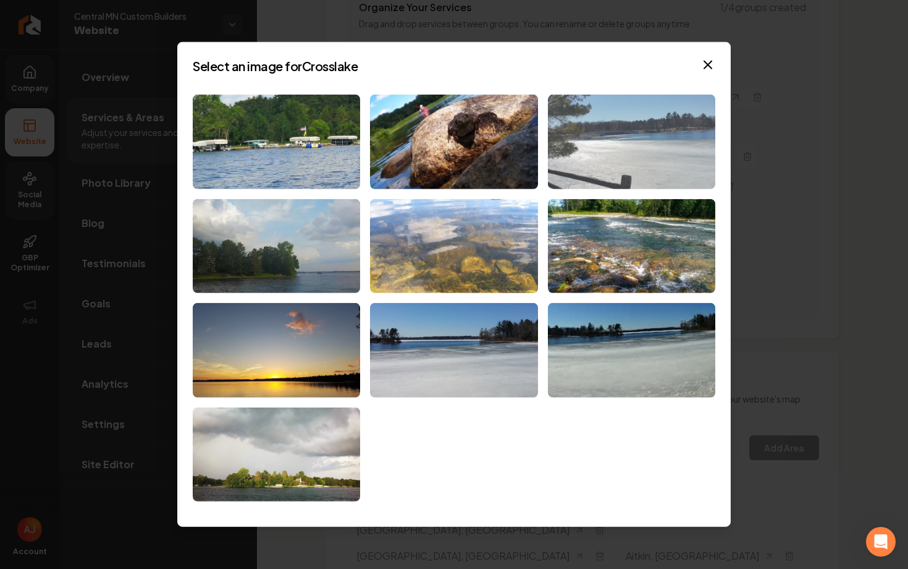
click at [635, 176] on img at bounding box center [631, 142] width 167 height 95
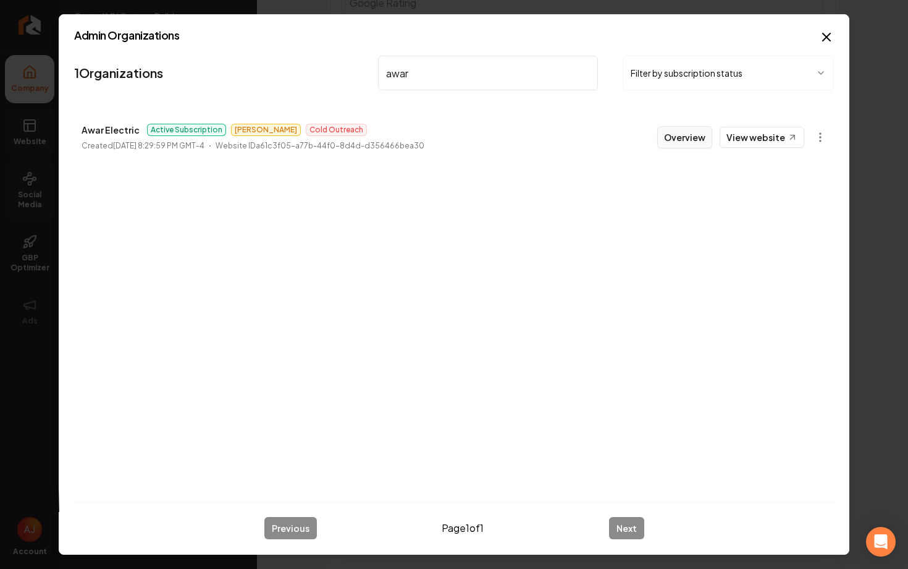
type input "awar"
click at [676, 135] on button "Overview" at bounding box center [685, 137] width 55 height 22
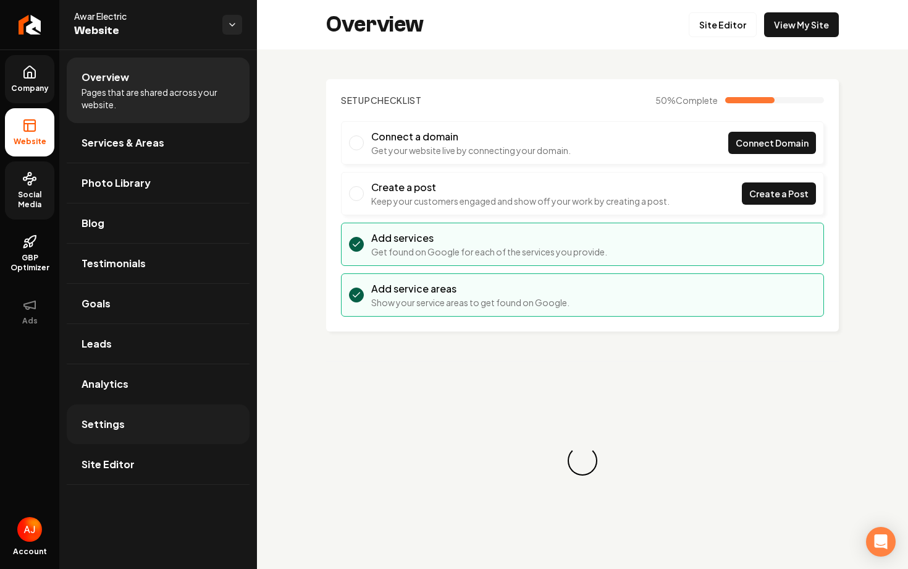
click at [183, 415] on link "Settings" at bounding box center [158, 424] width 183 height 40
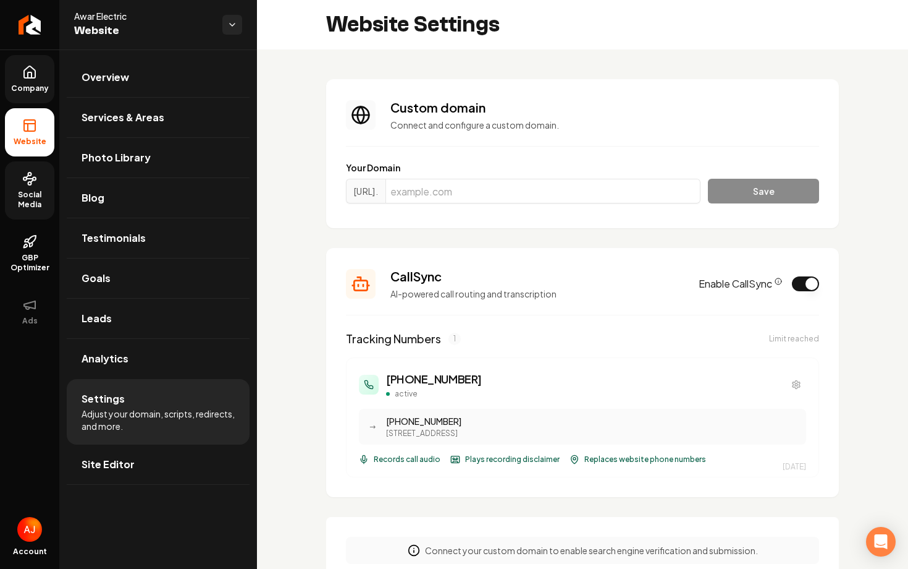
click at [40, 85] on span "Company" at bounding box center [30, 88] width 48 height 10
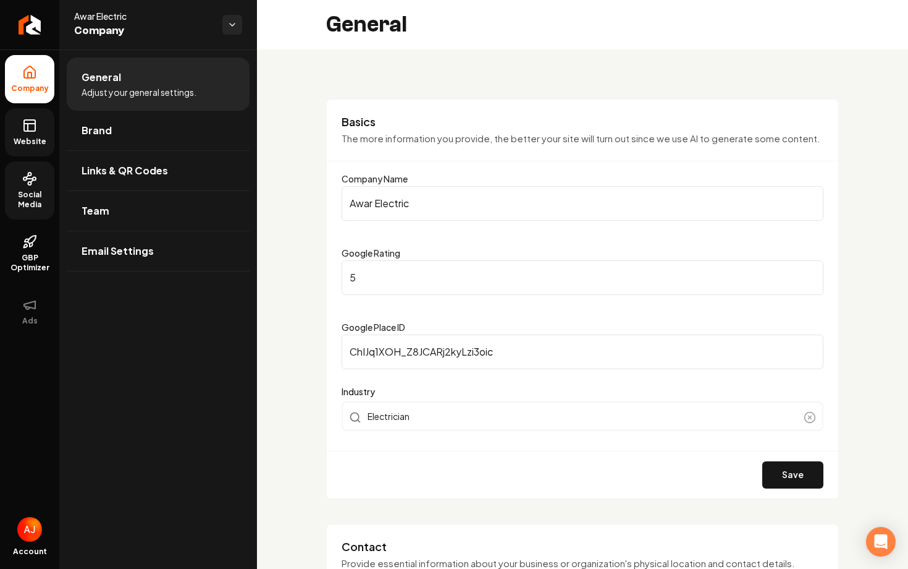
click at [25, 132] on icon at bounding box center [29, 125] width 15 height 15
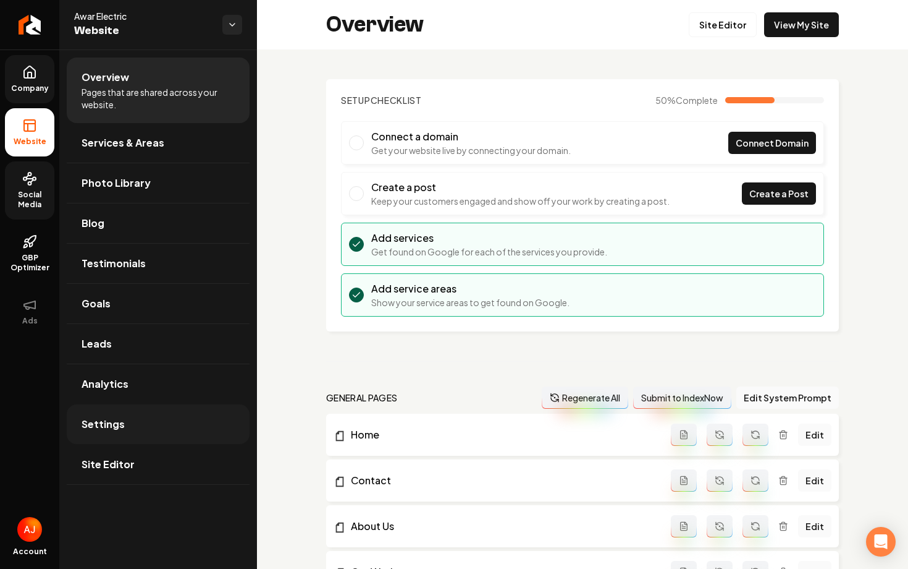
click at [163, 405] on link "Settings" at bounding box center [158, 424] width 183 height 40
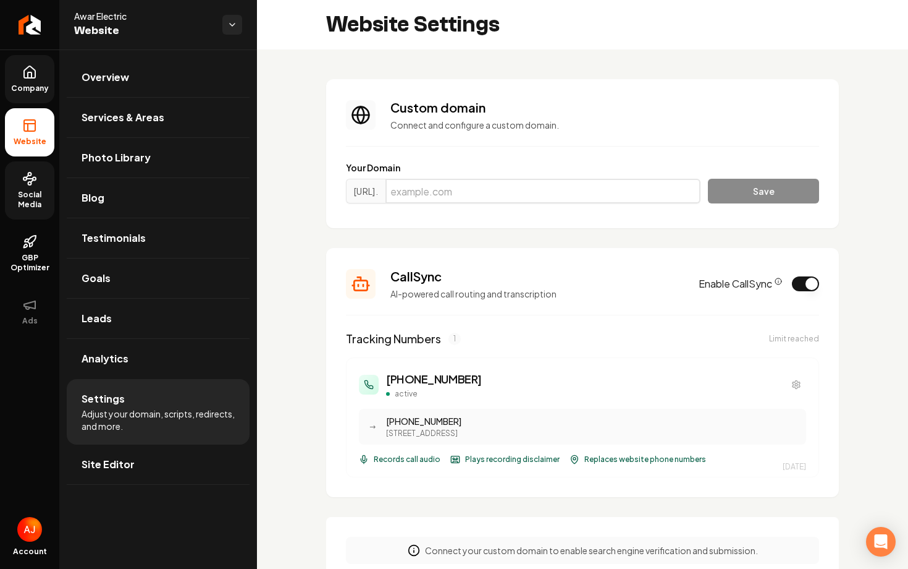
click at [455, 197] on input "Main content area" at bounding box center [543, 191] width 315 height 25
paste input "[DOMAIN_NAME]"
type input "[DOMAIN_NAME]"
click at [520, 179] on input "[DOMAIN_NAME]" at bounding box center [543, 191] width 315 height 25
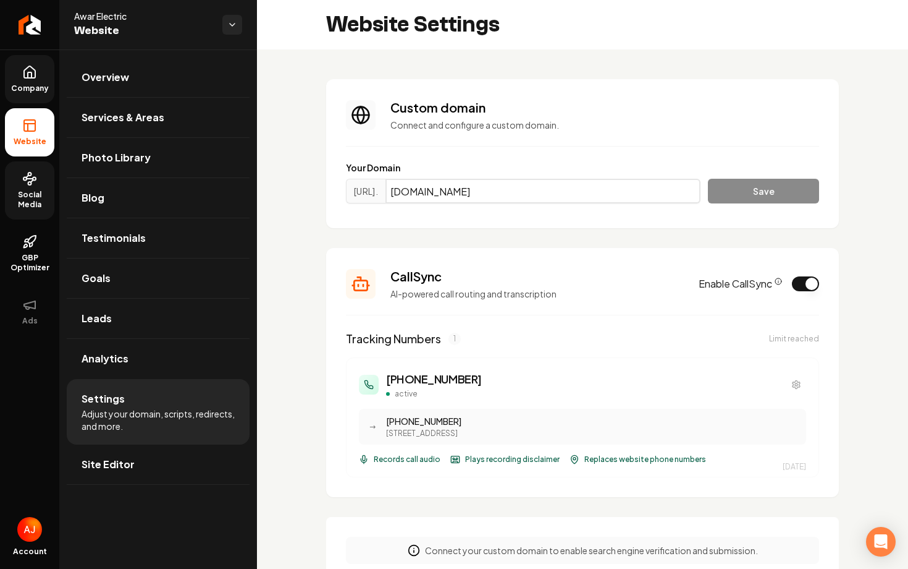
click at [520, 179] on input "[DOMAIN_NAME]" at bounding box center [543, 191] width 315 height 25
paste input "[DOMAIN_NAME]"
type input "[DOMAIN_NAME]"
click at [811, 187] on button "Save" at bounding box center [763, 191] width 111 height 25
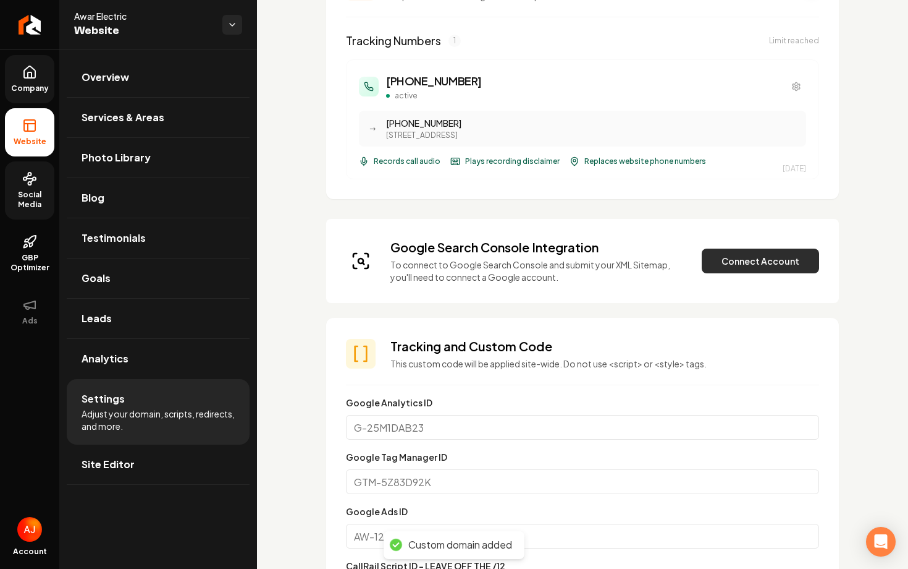
scroll to position [325, 0]
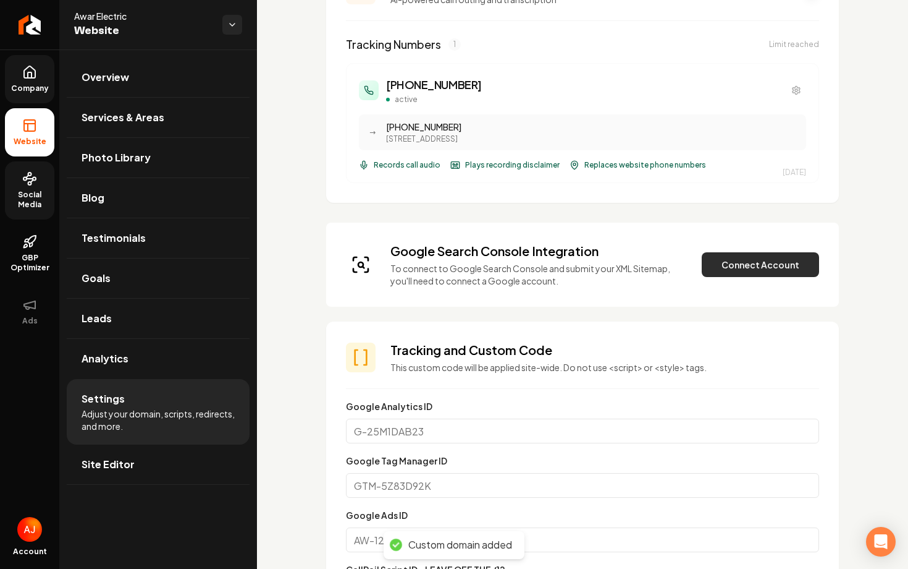
click at [727, 268] on button "Connect Account" at bounding box center [760, 264] width 117 height 25
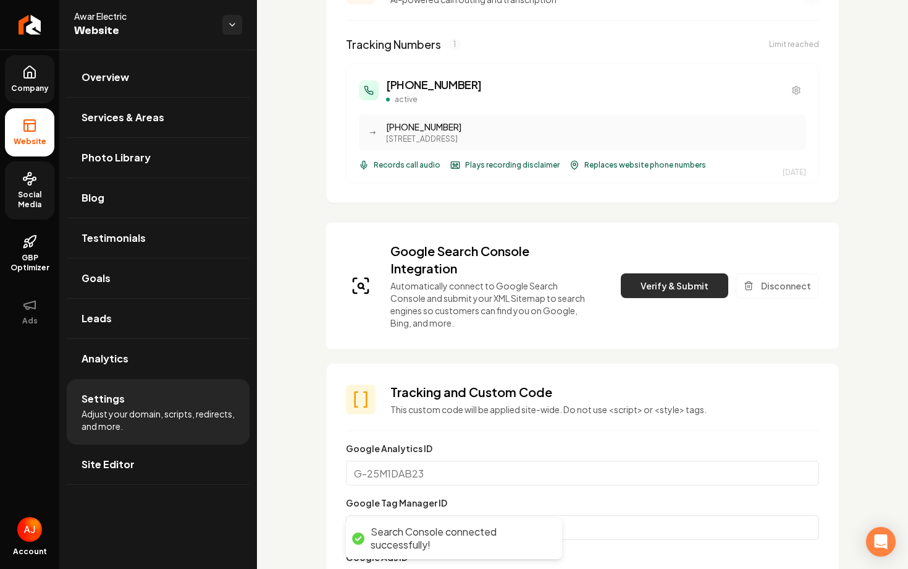
click at [654, 283] on button "Verify & Submit" at bounding box center [675, 285] width 108 height 25
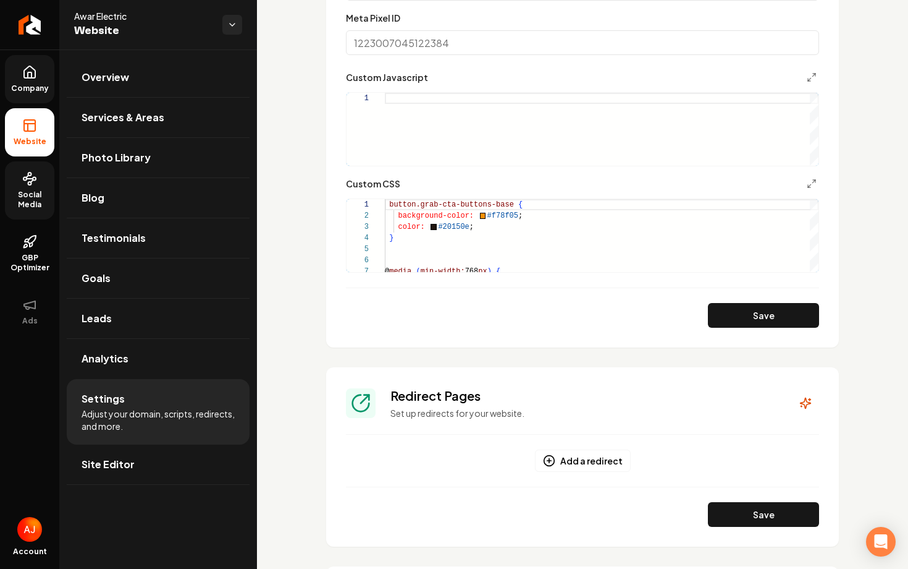
scroll to position [1239, 0]
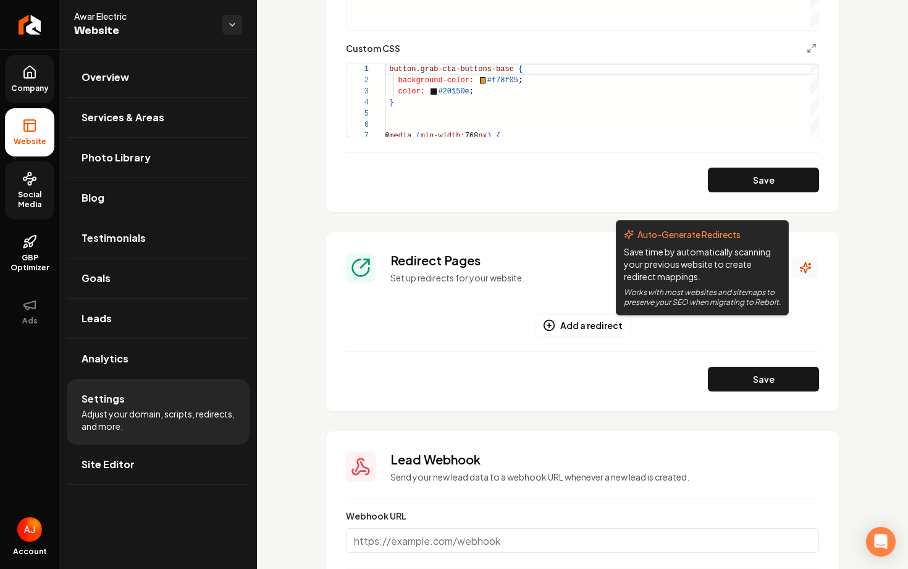
click at [809, 271] on icon "Main content area" at bounding box center [806, 267] width 12 height 12
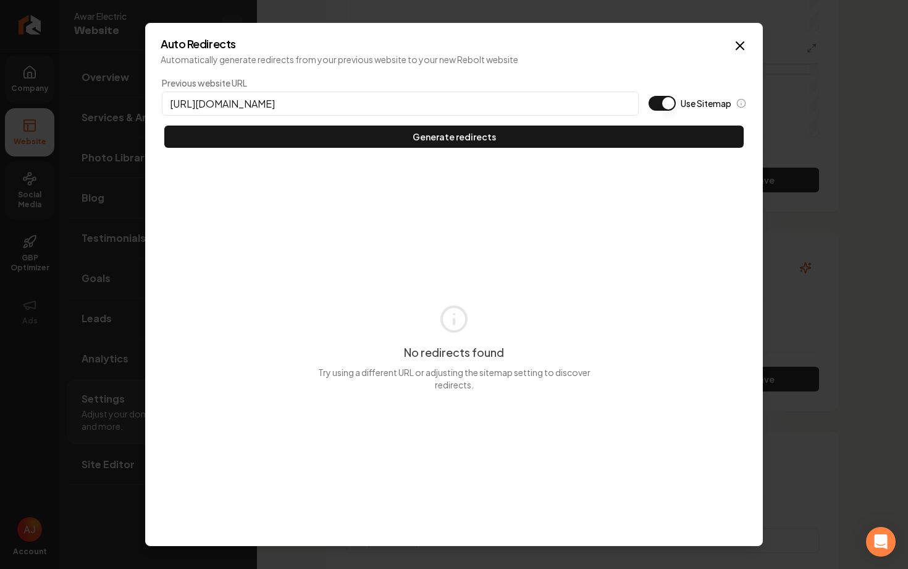
type input "[URL][DOMAIN_NAME]"
click at [656, 103] on button "Use Sitemap" at bounding box center [662, 103] width 27 height 15
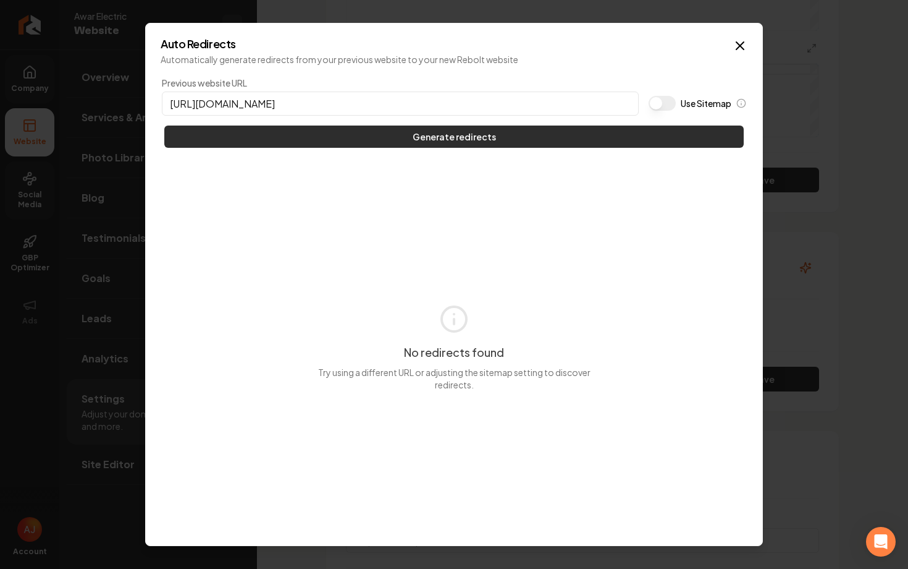
click at [609, 136] on button "Generate redirects" at bounding box center [454, 136] width 580 height 22
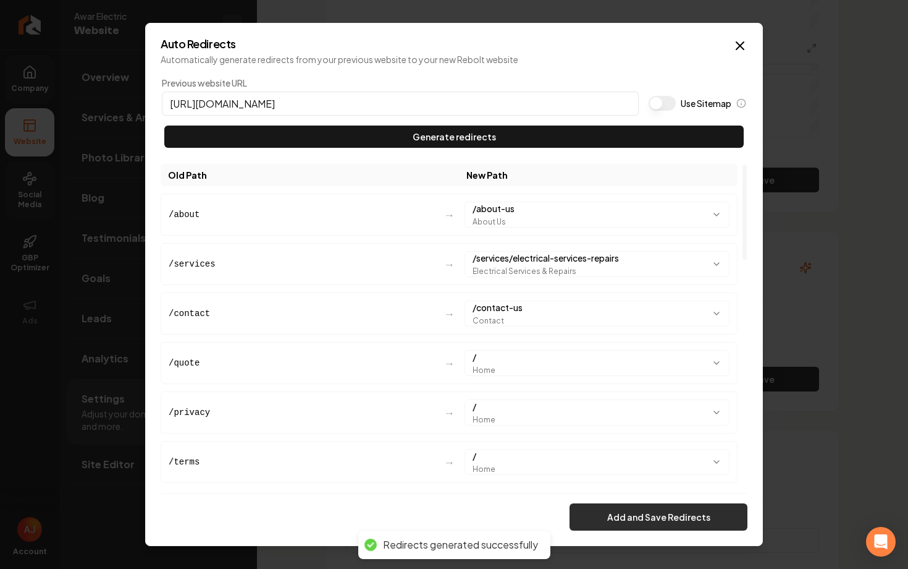
click at [670, 523] on button "Add and Save Redirects" at bounding box center [659, 516] width 178 height 27
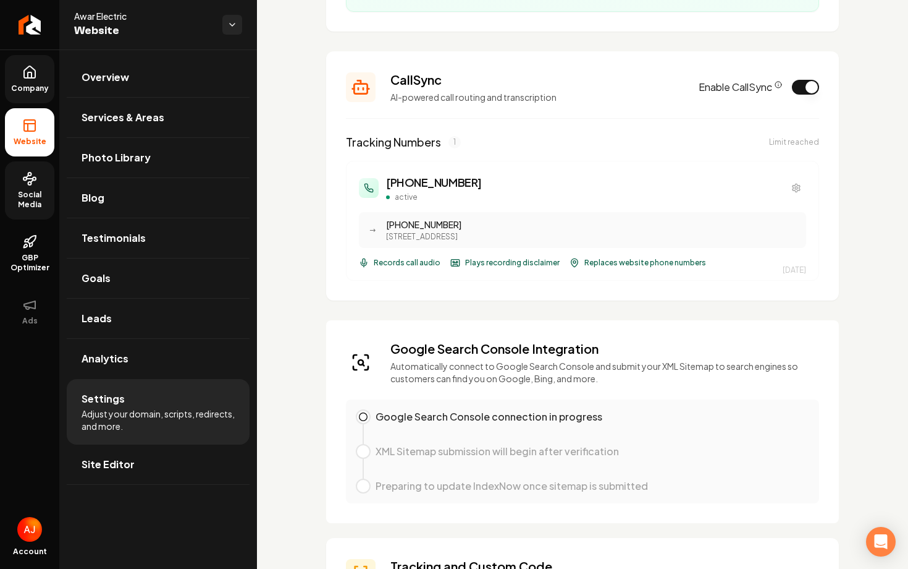
scroll to position [0, 0]
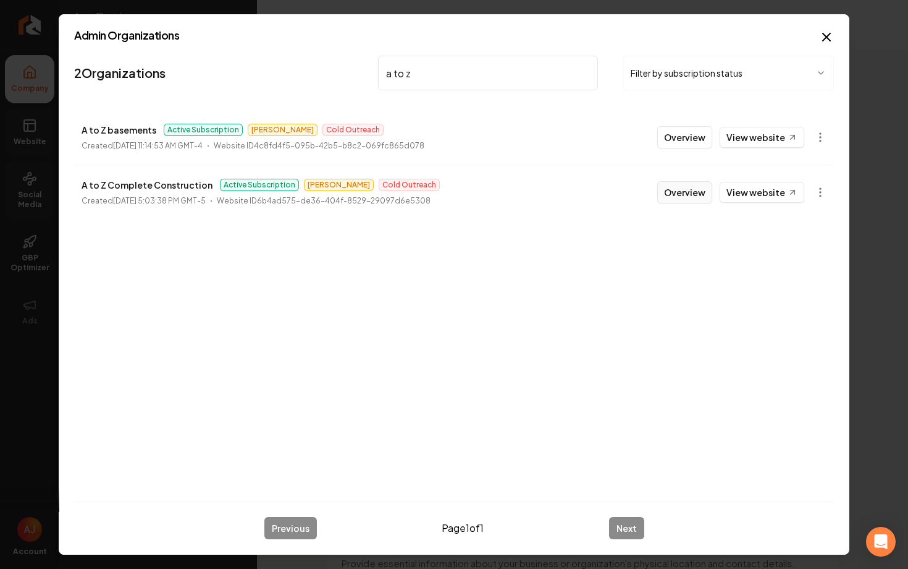
type input "a to z"
click at [664, 196] on button "Overview" at bounding box center [685, 192] width 55 height 22
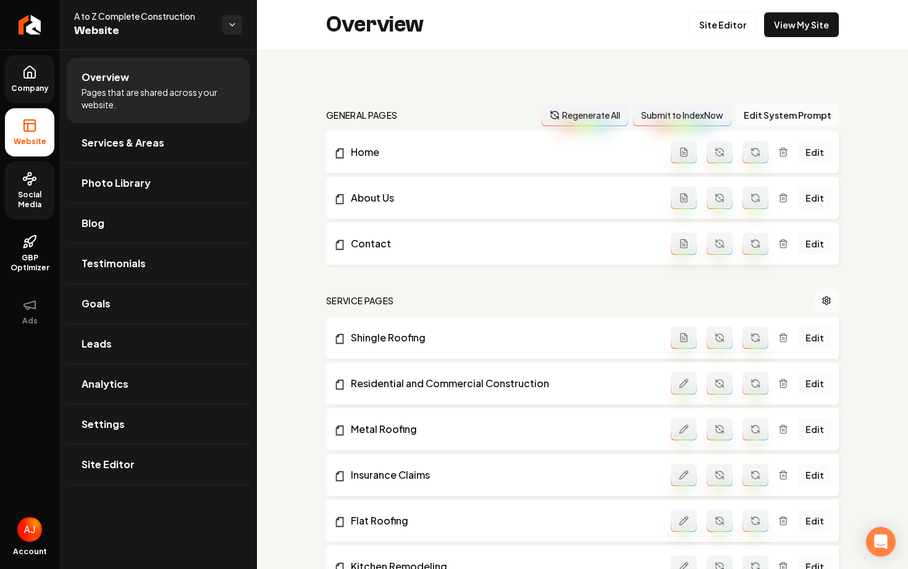
click at [25, 200] on span "Social Media" at bounding box center [29, 200] width 49 height 20
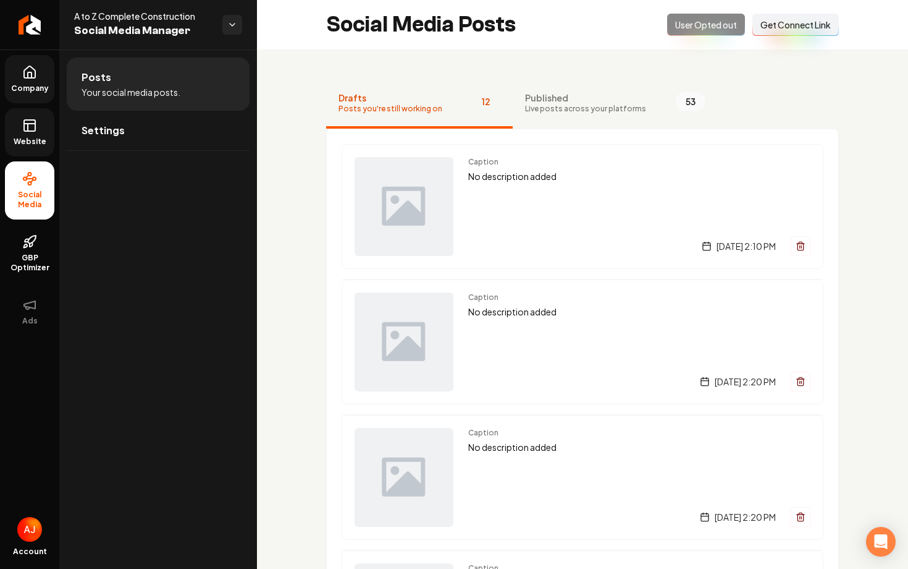
click at [36, 137] on span "Website" at bounding box center [30, 142] width 43 height 10
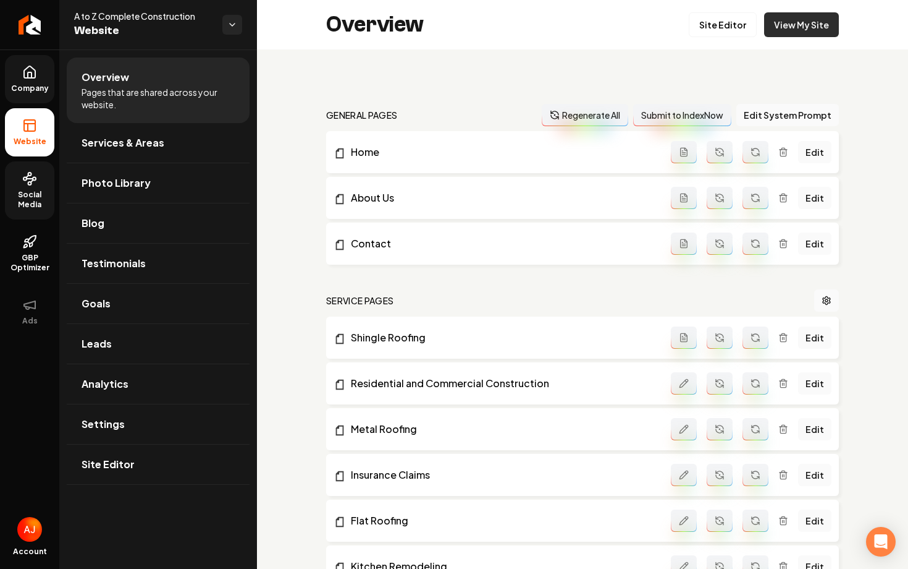
click at [783, 24] on link "View My Site" at bounding box center [801, 24] width 75 height 25
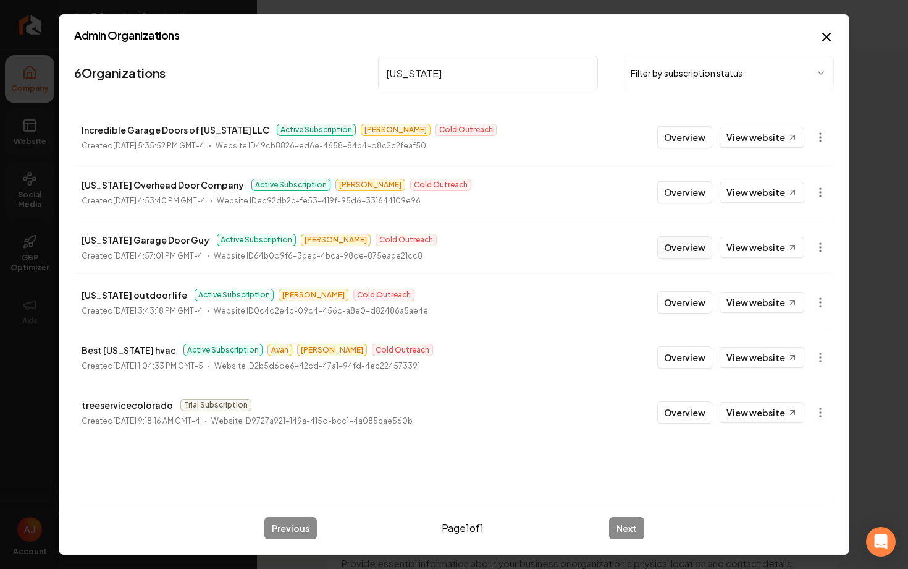
type input "[US_STATE]"
click at [684, 247] on button "Overview" at bounding box center [685, 247] width 55 height 22
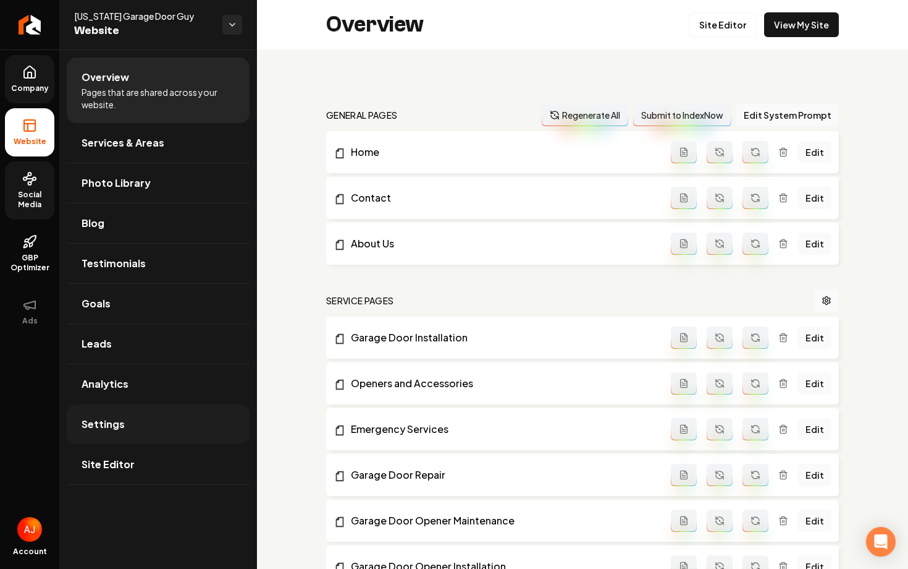
click at [122, 412] on link "Settings" at bounding box center [158, 424] width 183 height 40
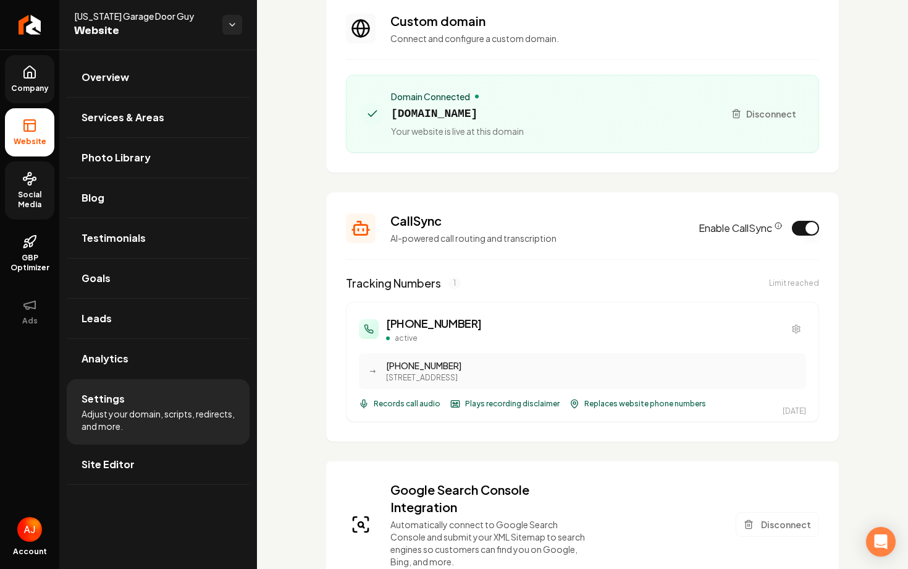
scroll to position [86, 0]
click at [808, 232] on button "Enable CallSync" at bounding box center [805, 228] width 27 height 15
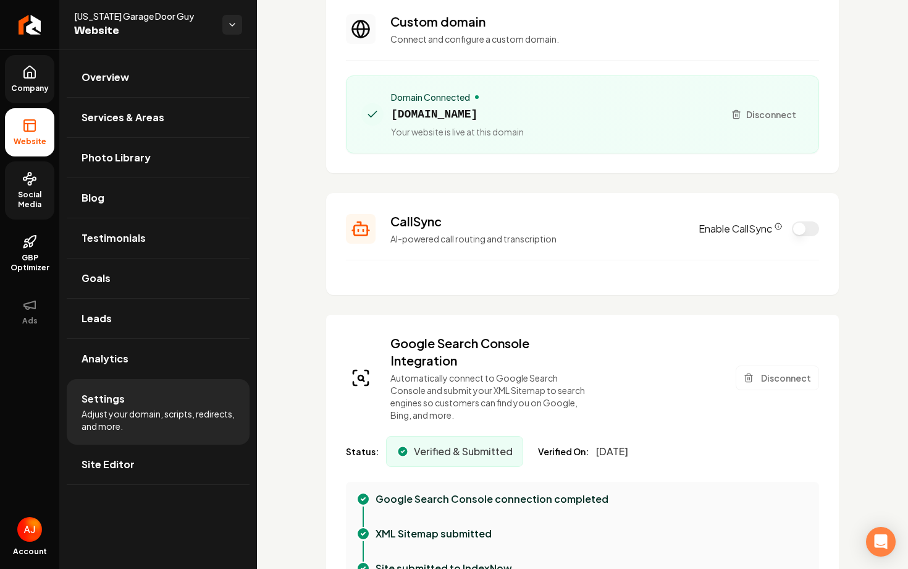
click at [28, 69] on icon at bounding box center [29, 72] width 15 height 15
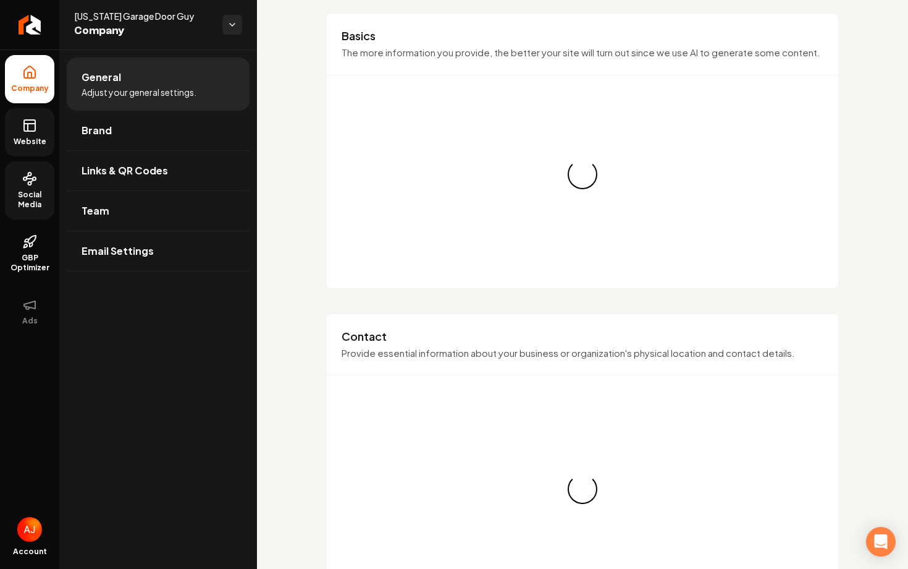
click at [19, 140] on span "Website" at bounding box center [30, 142] width 43 height 10
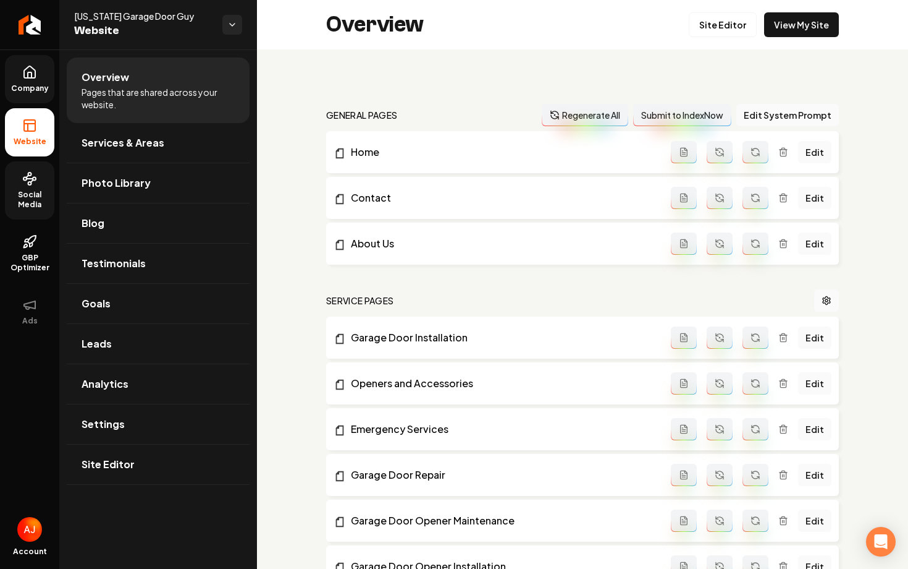
click at [761, 29] on div "Site Editor View My Site" at bounding box center [764, 24] width 150 height 25
click at [768, 29] on link "View My Site" at bounding box center [801, 24] width 75 height 25
click at [22, 82] on link "Company" at bounding box center [29, 79] width 49 height 48
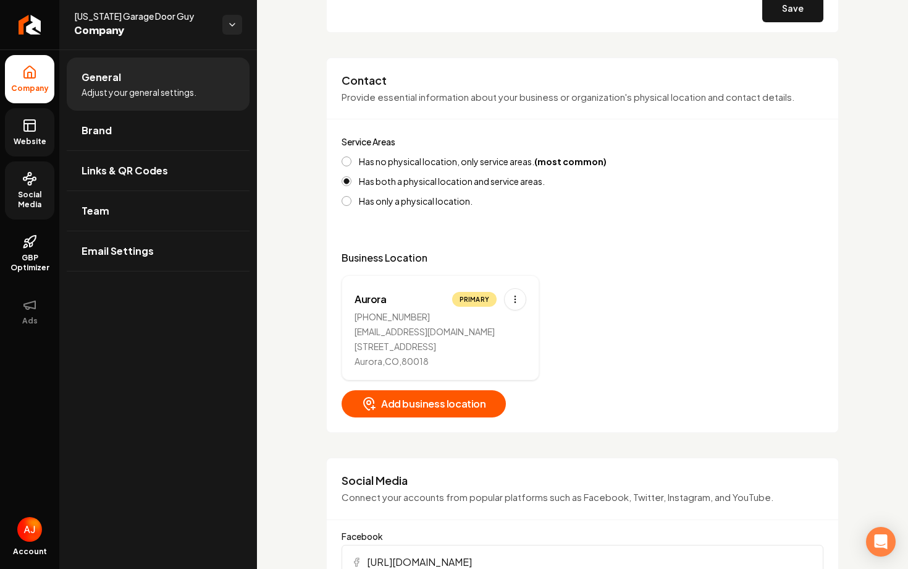
scroll to position [465, 0]
drag, startPoint x: 420, startPoint y: 318, endPoint x: 355, endPoint y: 315, distance: 64.9
click at [355, 315] on div "[PHONE_NUMBER]" at bounding box center [441, 317] width 172 height 12
copy div "[PHONE_NUMBER]"
click at [37, 133] on link "Website" at bounding box center [29, 132] width 49 height 48
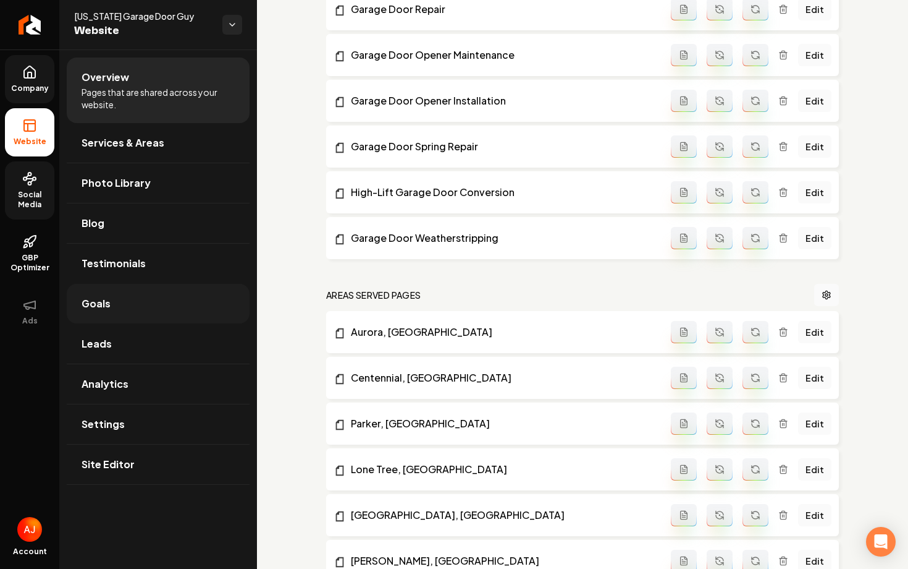
click at [136, 304] on link "Goals" at bounding box center [158, 304] width 183 height 40
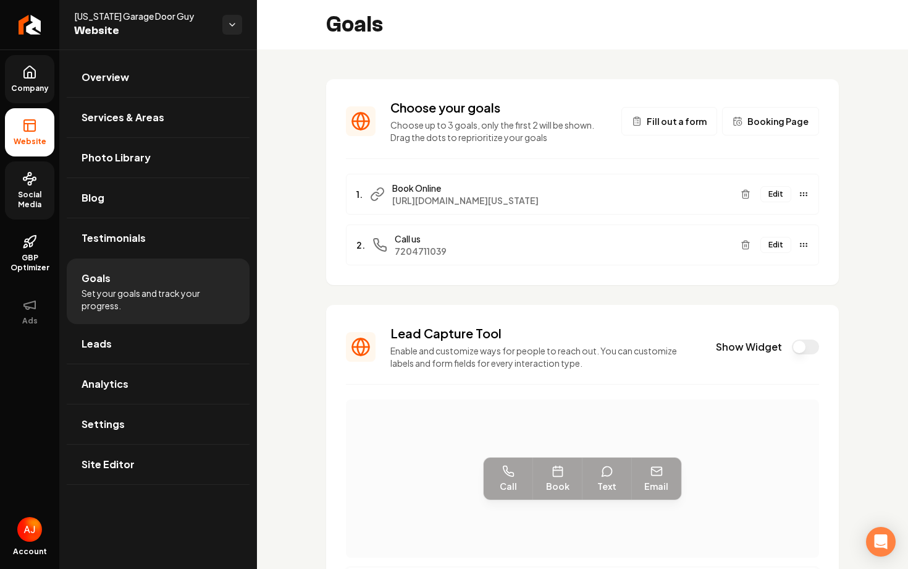
click at [785, 88] on section "Choose your goals Choose up to 3 goals, only the first 2 will be shown. Drag th…" at bounding box center [582, 182] width 513 height 206
click at [130, 241] on span "Testimonials" at bounding box center [114, 238] width 64 height 15
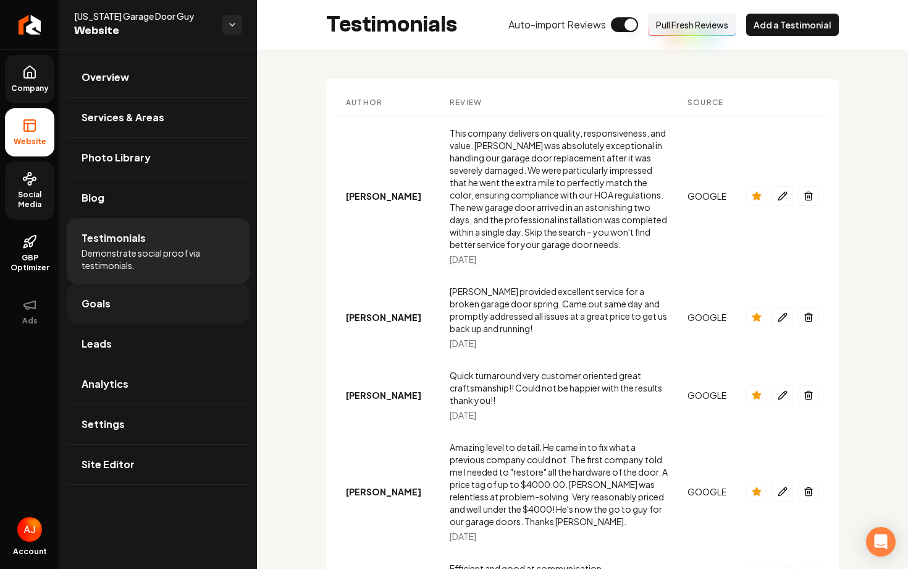
click at [167, 316] on link "Goals" at bounding box center [158, 304] width 183 height 40
click at [125, 303] on link "Goals" at bounding box center [158, 304] width 183 height 40
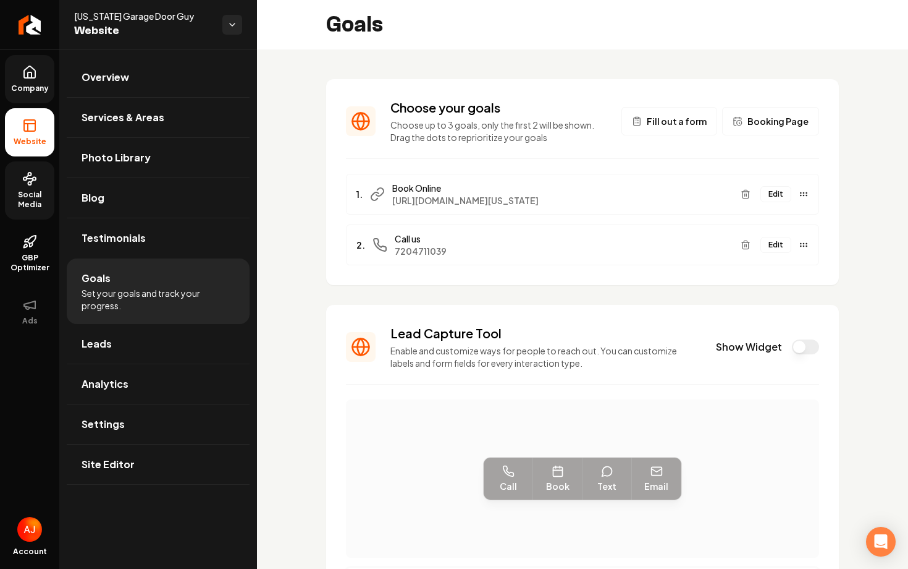
click at [460, 245] on span "7204711039" at bounding box center [563, 251] width 336 height 12
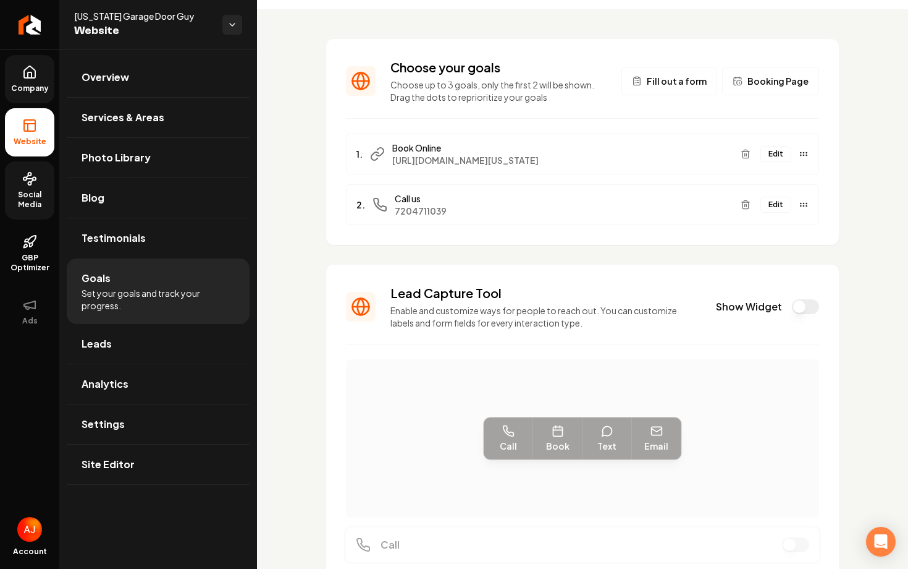
scroll to position [42, 0]
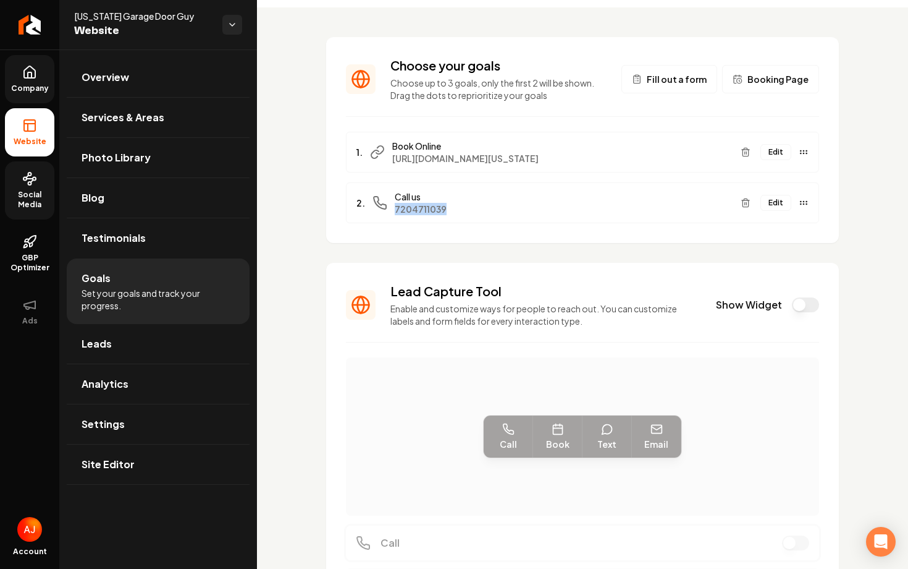
drag, startPoint x: 635, startPoint y: 202, endPoint x: 453, endPoint y: 187, distance: 182.9
click at [453, 190] on div "Call us [PHONE_NUMBER]" at bounding box center [563, 202] width 336 height 25
click at [489, 203] on div "2. Call us [PHONE_NUMBER] Edit" at bounding box center [582, 202] width 473 height 41
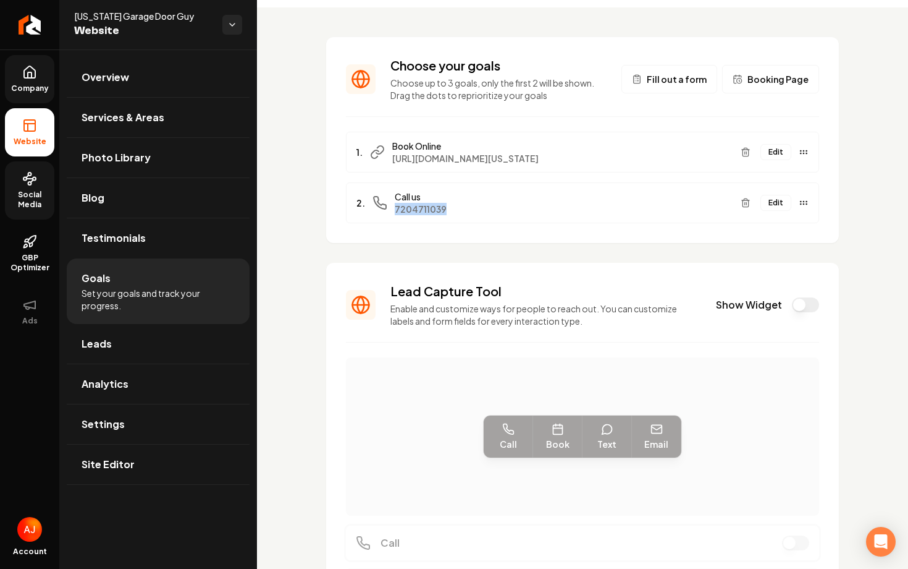
click at [489, 203] on div "2. Call us [PHONE_NUMBER] Edit" at bounding box center [582, 202] width 473 height 41
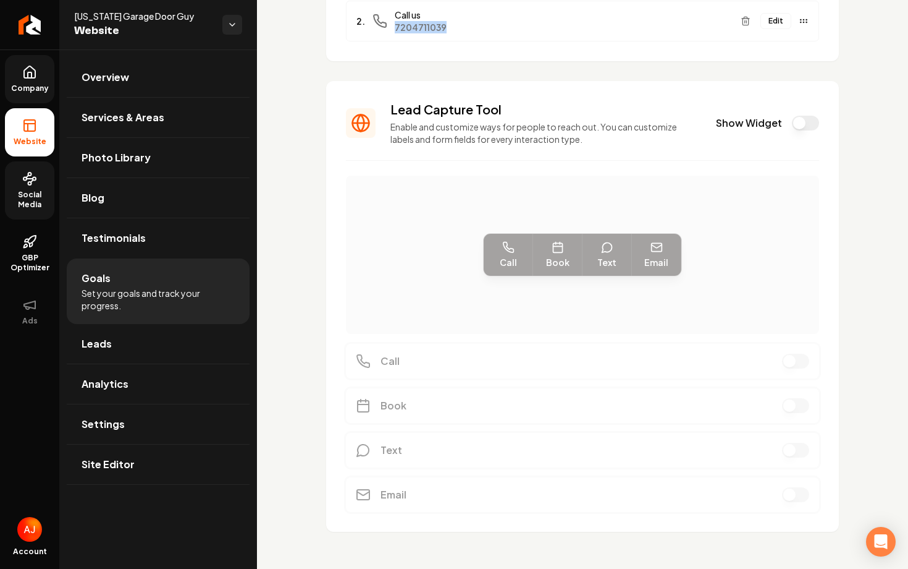
scroll to position [0, 0]
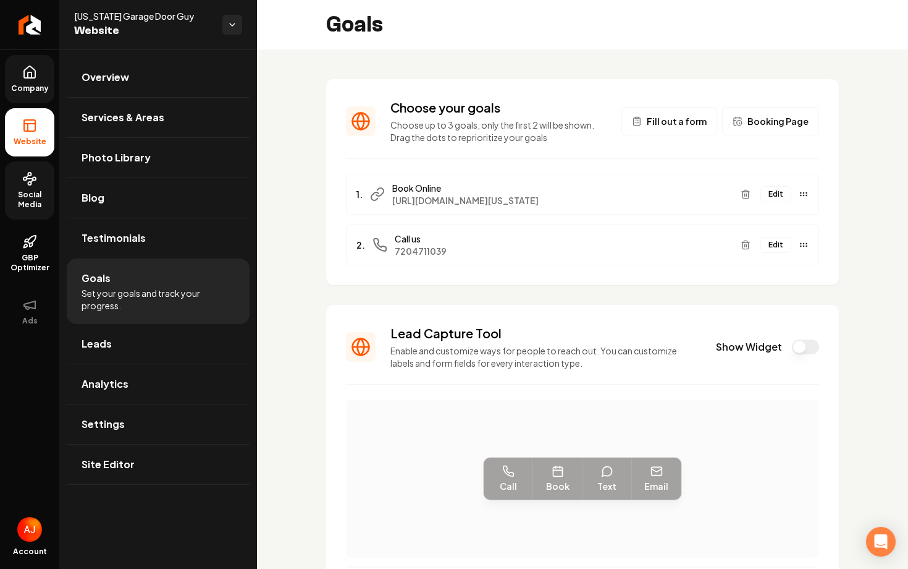
click at [410, 232] on span "Call us" at bounding box center [563, 238] width 336 height 12
click at [33, 84] on span "Company" at bounding box center [30, 88] width 48 height 10
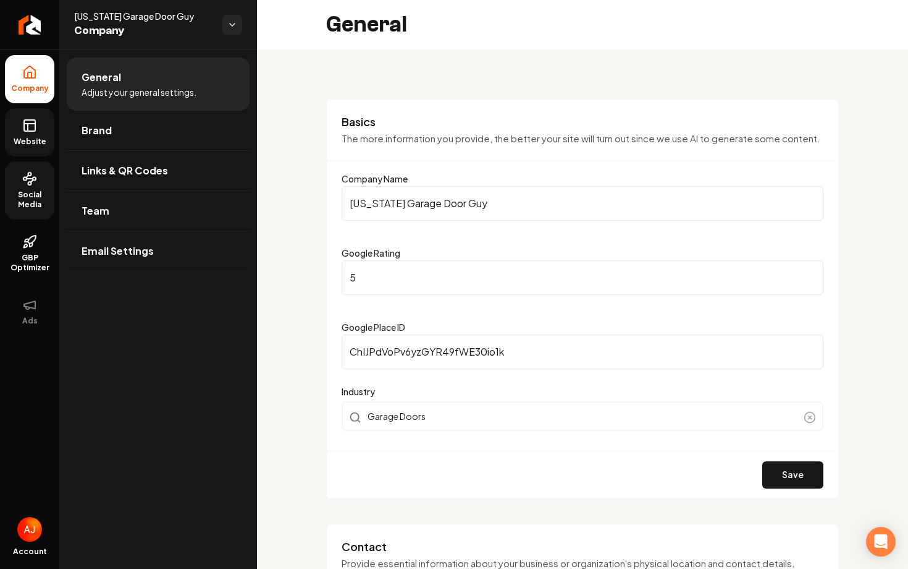
click at [27, 116] on link "Website" at bounding box center [29, 132] width 49 height 48
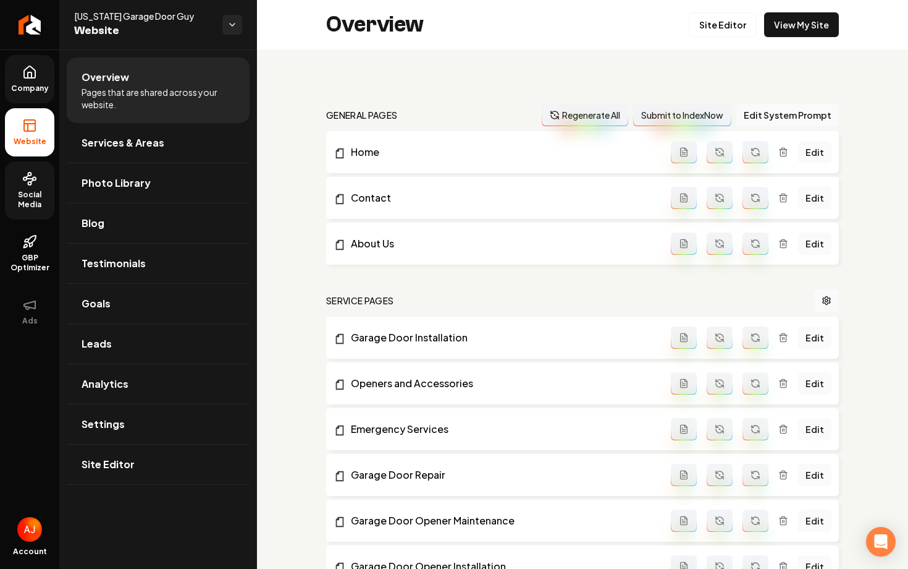
click at [30, 197] on span "Social Media" at bounding box center [29, 200] width 49 height 20
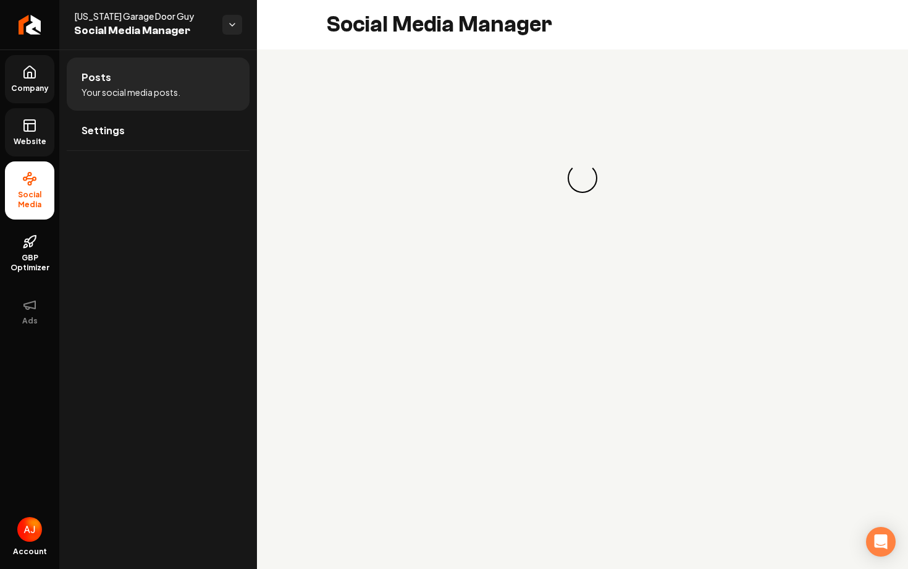
click at [35, 142] on span "Website" at bounding box center [30, 142] width 43 height 10
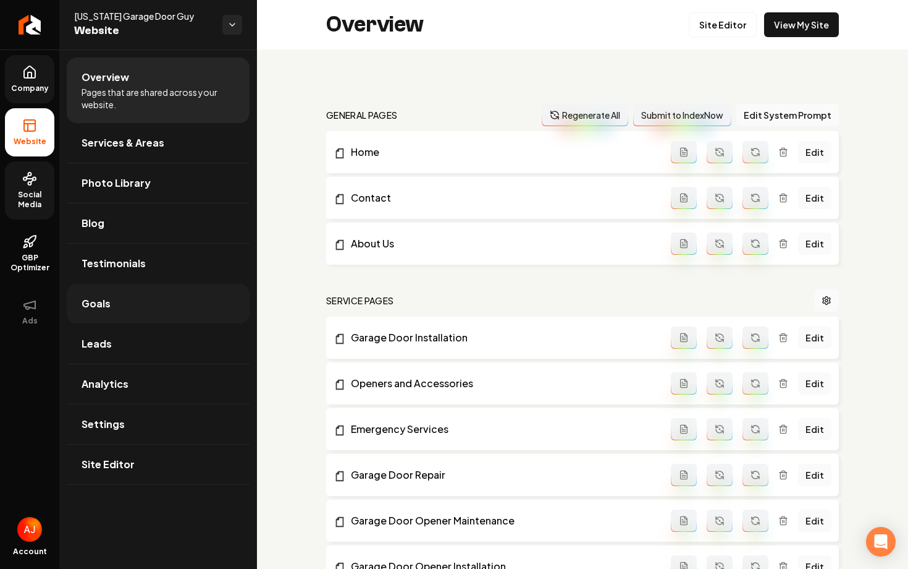
click at [121, 303] on link "Goals" at bounding box center [158, 304] width 183 height 40
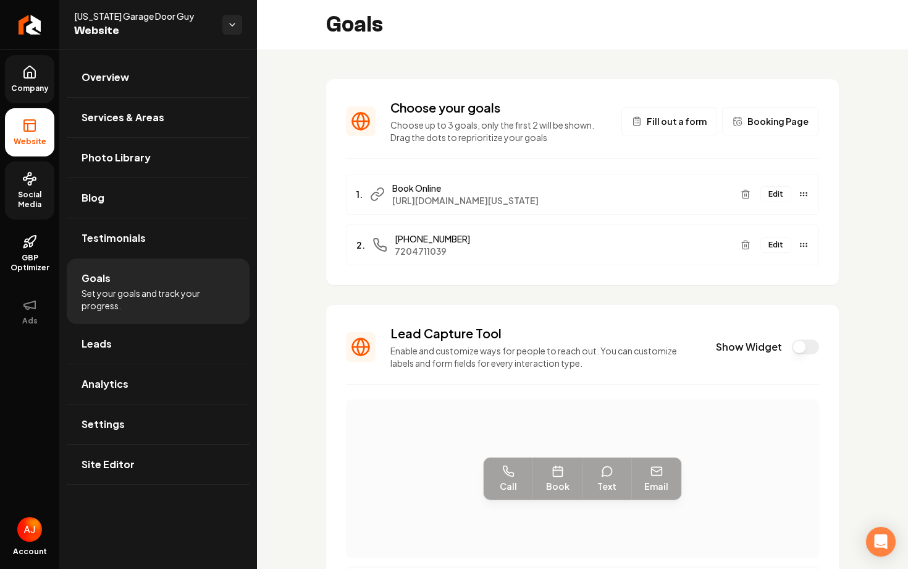
click at [683, 245] on span "7204711039" at bounding box center [563, 251] width 336 height 12
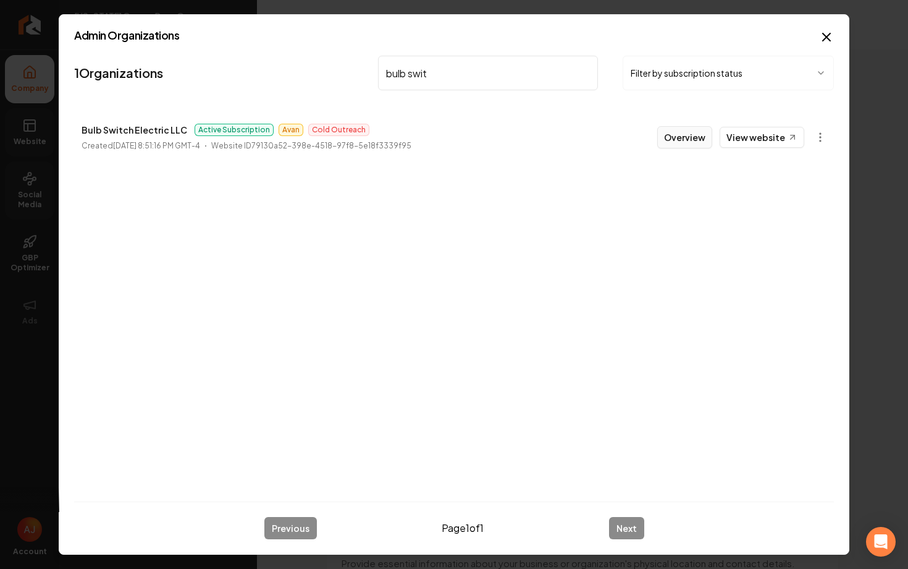
type input "bulb swit"
click at [680, 134] on button "Overview" at bounding box center [685, 137] width 55 height 22
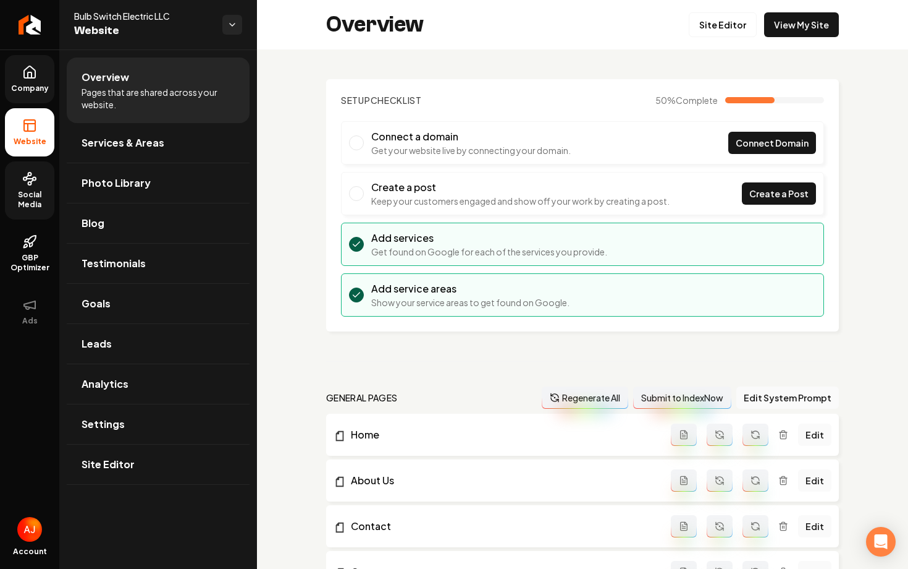
click at [39, 184] on link "Social Media" at bounding box center [29, 190] width 49 height 58
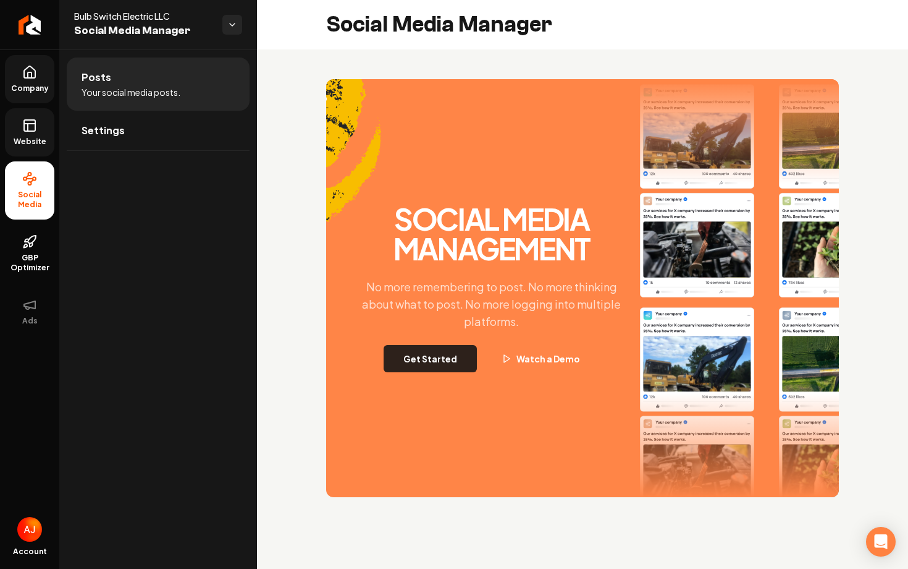
click at [426, 368] on button "Get Started" at bounding box center [430, 358] width 93 height 27
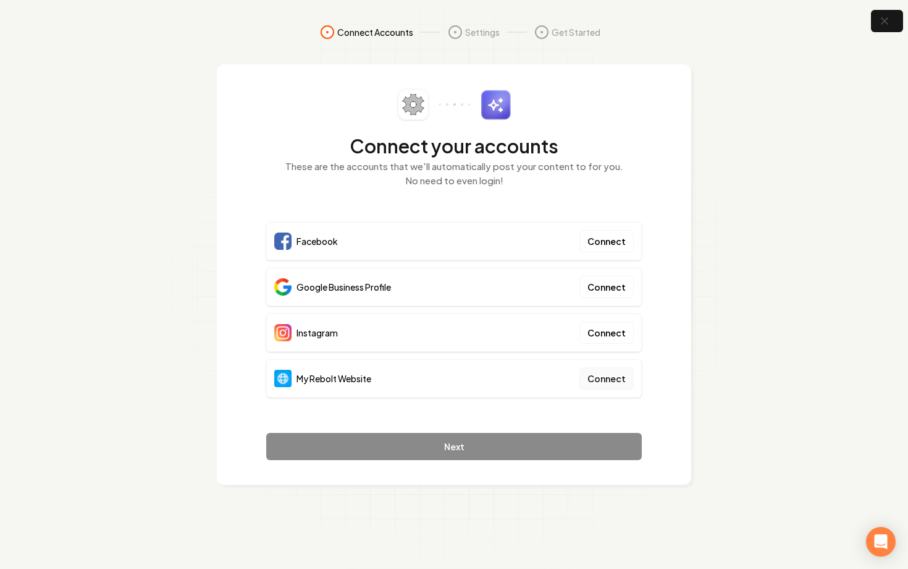
click at [618, 376] on button "Connect" at bounding box center [607, 378] width 54 height 22
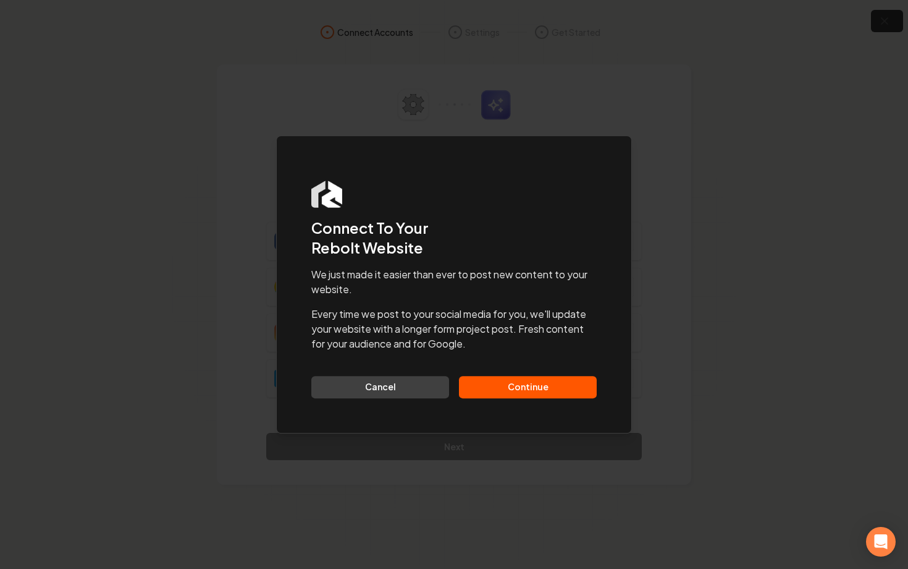
click at [551, 387] on button "Continue" at bounding box center [528, 387] width 138 height 22
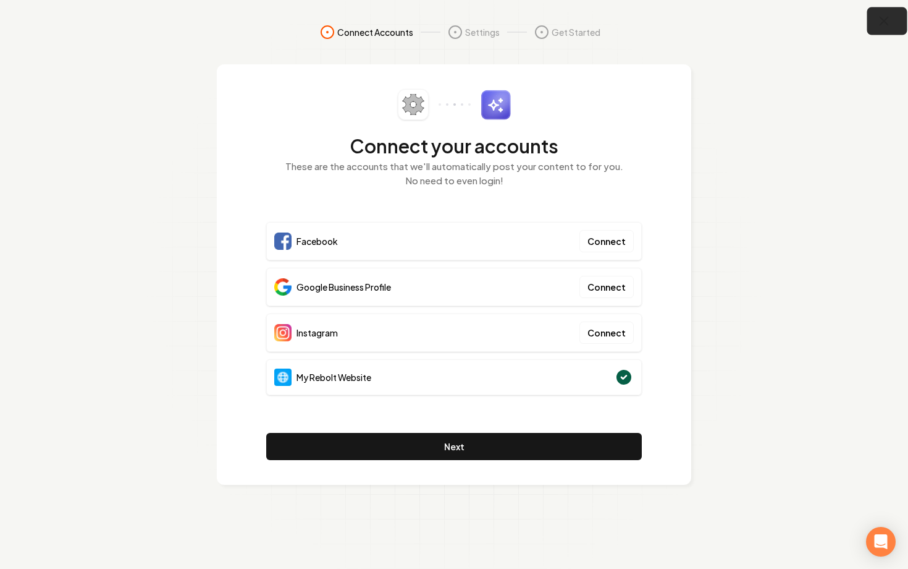
click at [890, 27] on icon "button" at bounding box center [884, 21] width 15 height 15
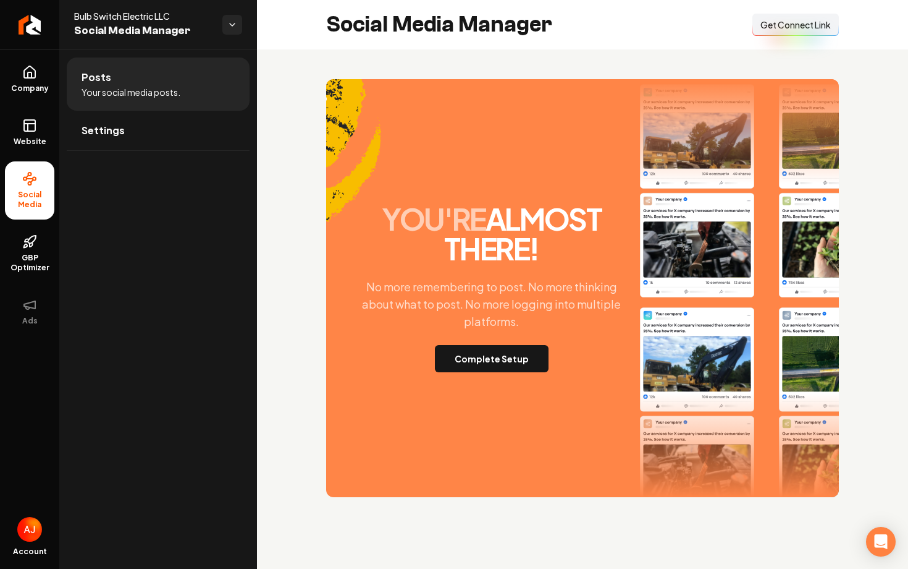
click at [778, 34] on button "Connect Link Get Connect Link" at bounding box center [796, 25] width 87 height 22
click at [30, 125] on icon at bounding box center [29, 125] width 15 height 15
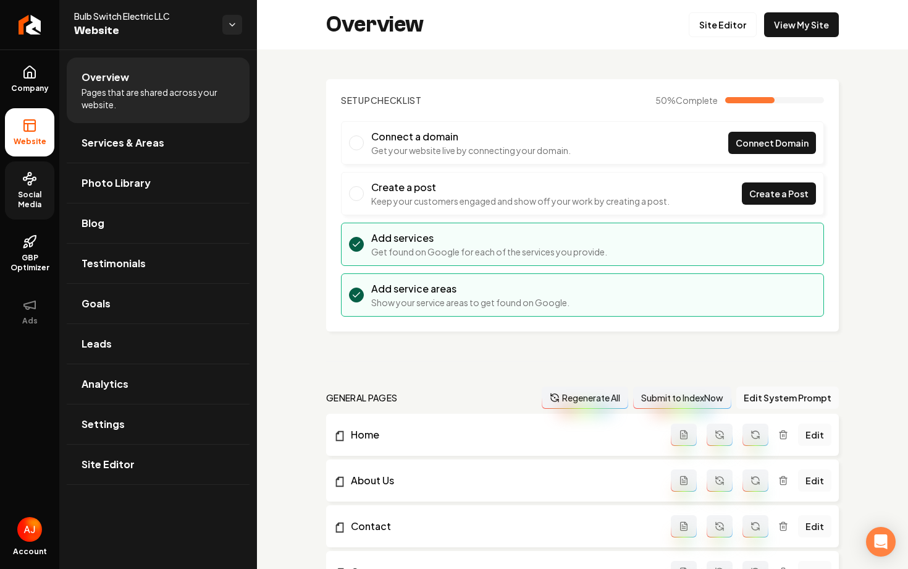
click at [37, 180] on link "Social Media" at bounding box center [29, 190] width 49 height 58
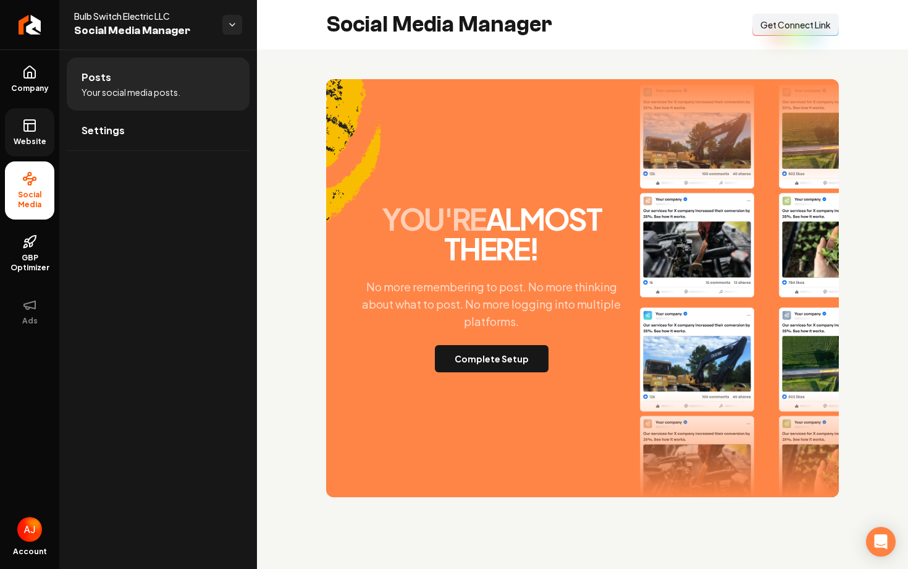
click at [767, 27] on span "Get Connect Link" at bounding box center [796, 25] width 70 height 12
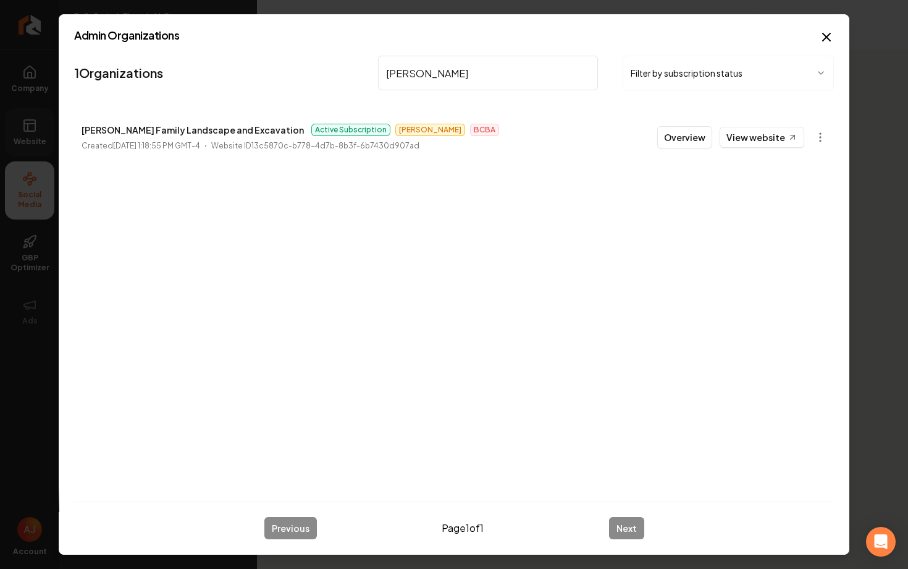
type input "[PERSON_NAME]"
drag, startPoint x: 249, startPoint y: 126, endPoint x: 66, endPoint y: 135, distance: 183.1
click at [66, 135] on div "Admin Organizations 1 Organizations [PERSON_NAME] Filter by subscription status…" at bounding box center [454, 284] width 791 height 540
copy p "[PERSON_NAME] Family Landscape and Excavation"
click at [679, 152] on li "[PERSON_NAME] Family Landscape and Excavation Active Subscription [PERSON_NAME]…" at bounding box center [454, 137] width 760 height 54
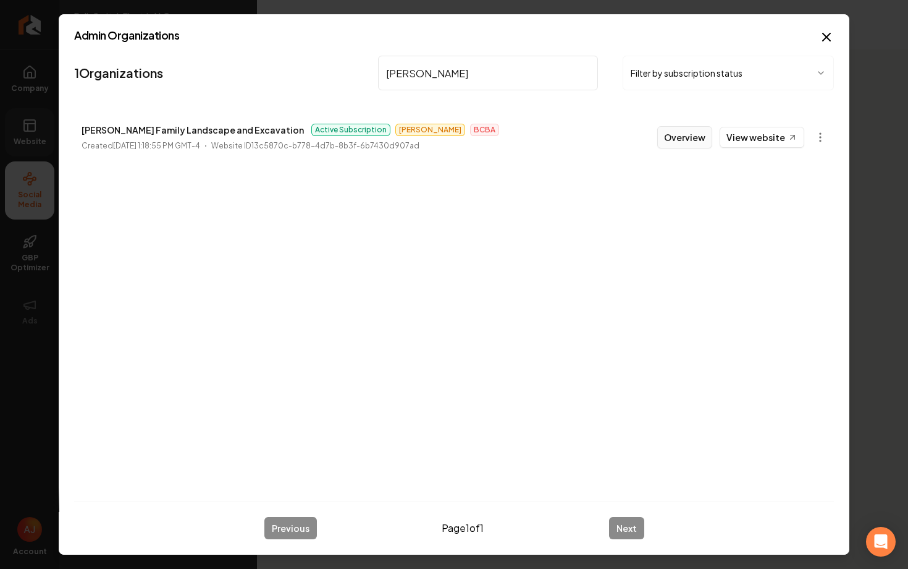
click at [679, 133] on button "Overview" at bounding box center [685, 137] width 55 height 22
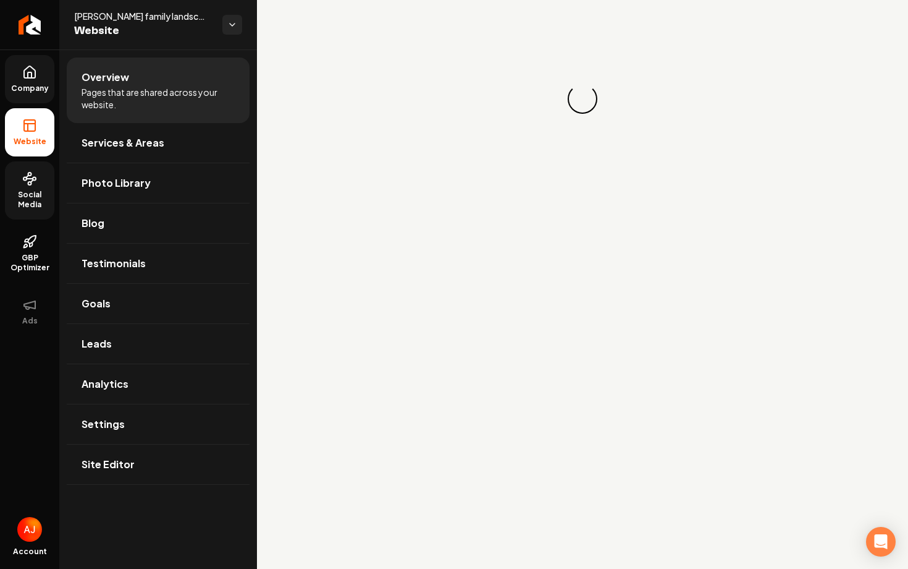
click at [30, 90] on span "Company" at bounding box center [30, 88] width 48 height 10
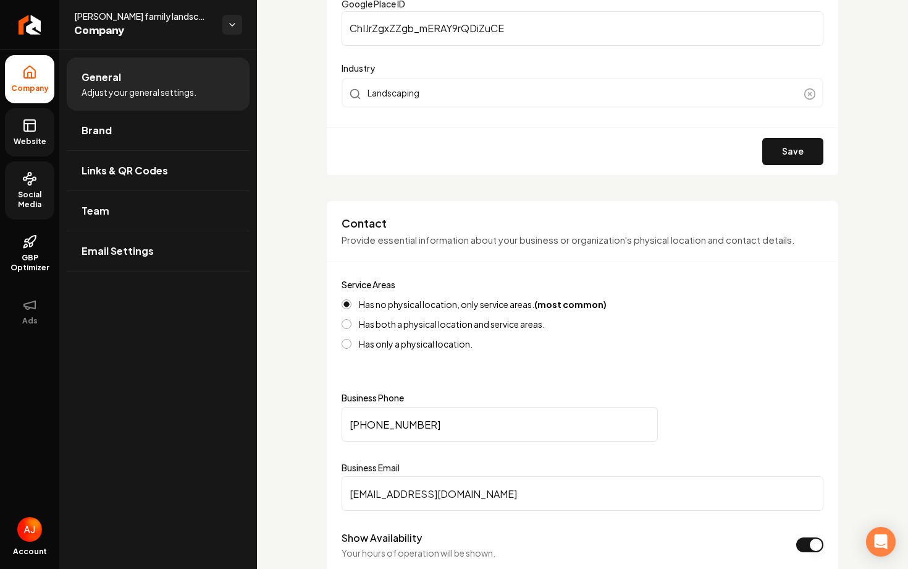
scroll to position [385, 0]
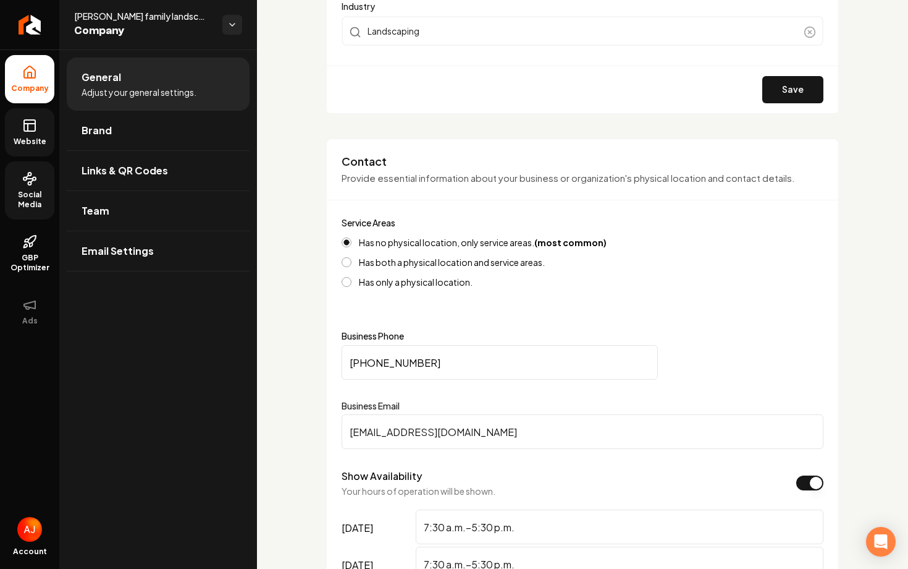
drag, startPoint x: 542, startPoint y: 435, endPoint x: 266, endPoint y: 425, distance: 276.4
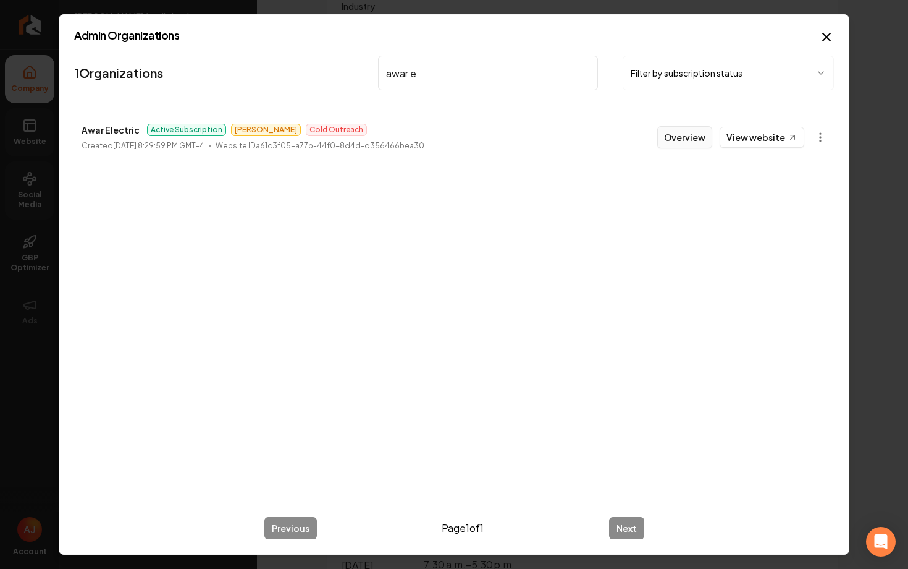
type input "awar e"
click at [685, 137] on button "Overview" at bounding box center [685, 137] width 55 height 22
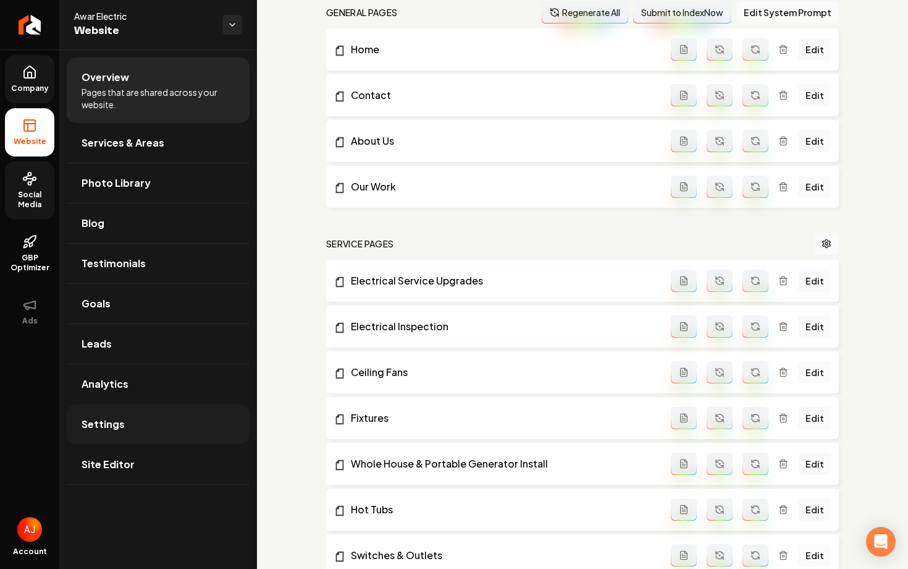
click at [105, 425] on span "Settings" at bounding box center [103, 424] width 43 height 15
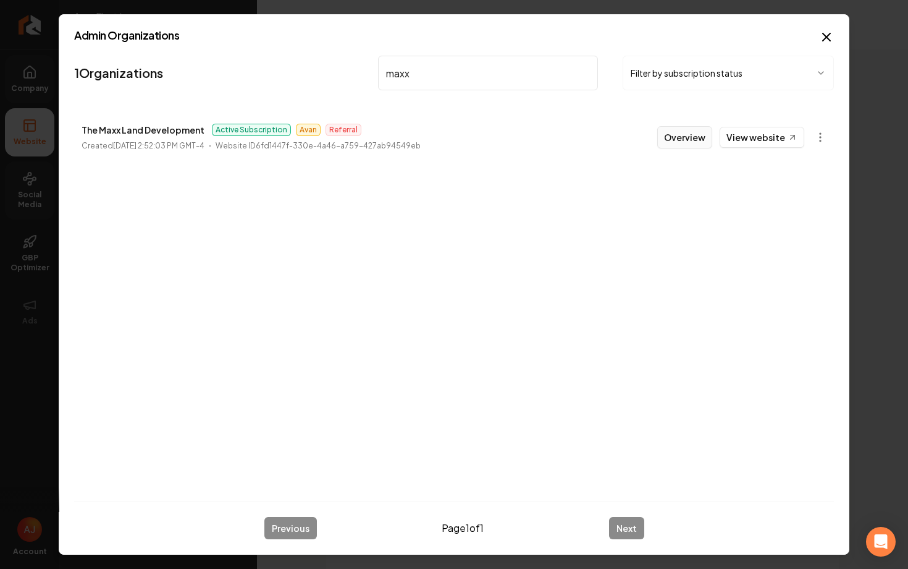
type input "maxx"
click at [684, 135] on button "Overview" at bounding box center [685, 137] width 55 height 22
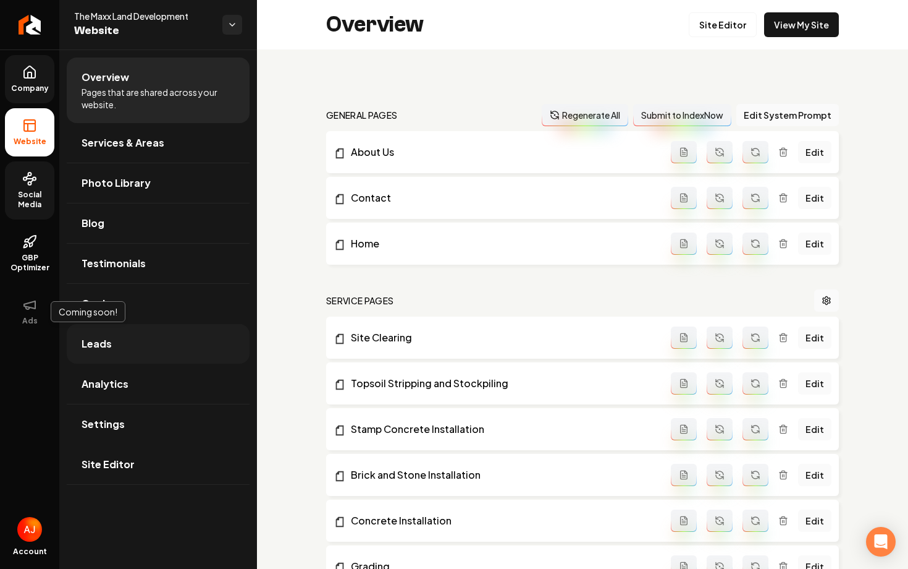
click at [116, 345] on link "Leads" at bounding box center [158, 344] width 183 height 40
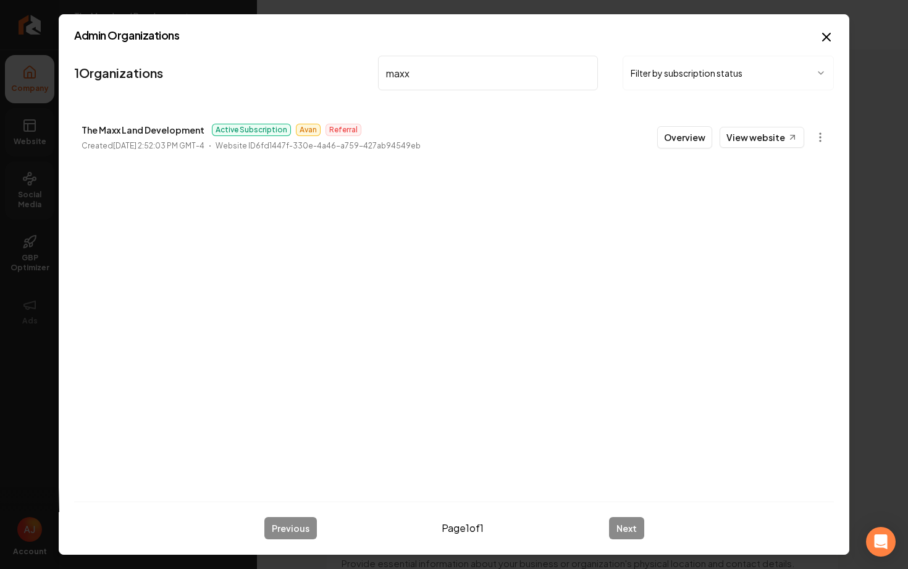
type input "maxx"
